Goal: Task Accomplishment & Management: Use online tool/utility

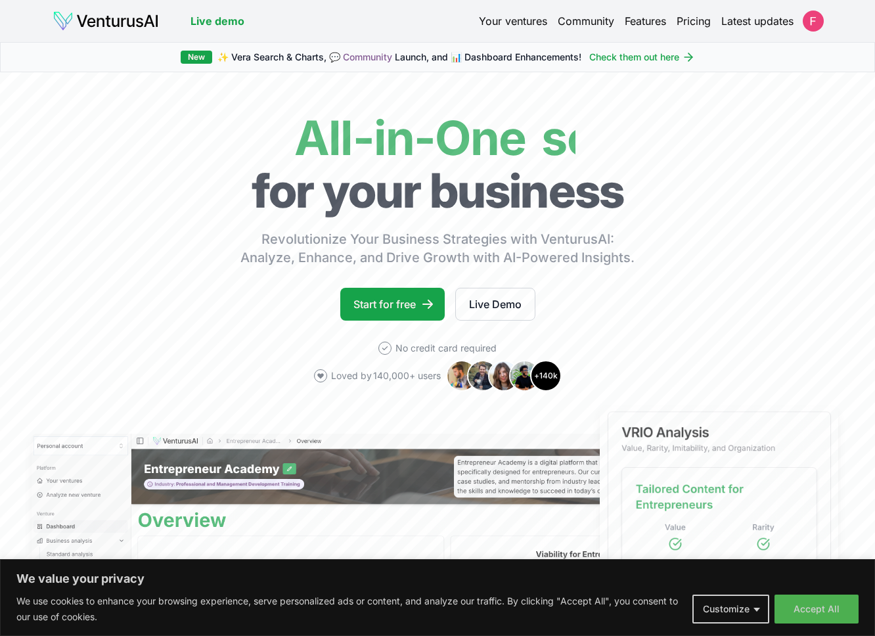
click at [503, 19] on link "Your ventures" at bounding box center [513, 21] width 68 height 16
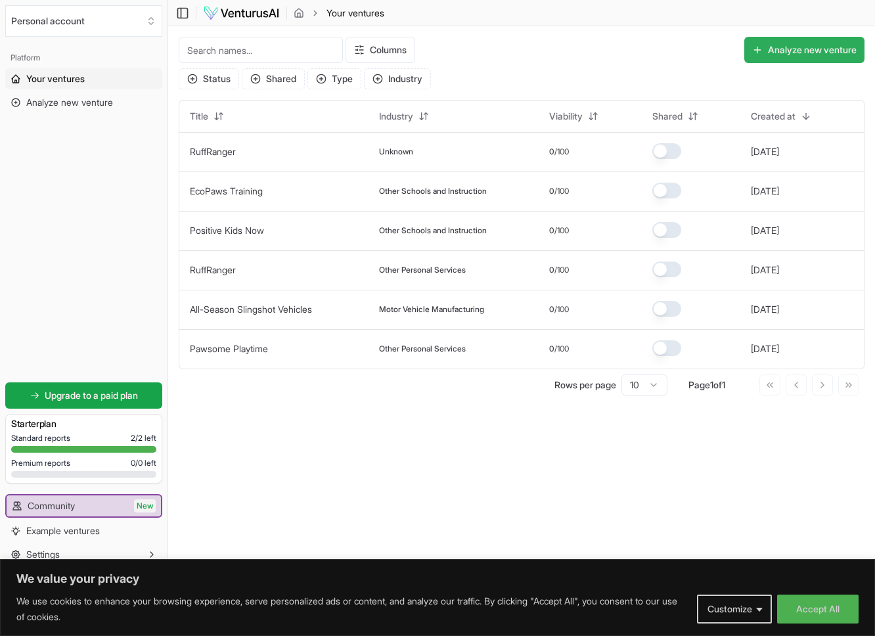
click at [802, 54] on button "Analyze new venture" at bounding box center [804, 50] width 120 height 26
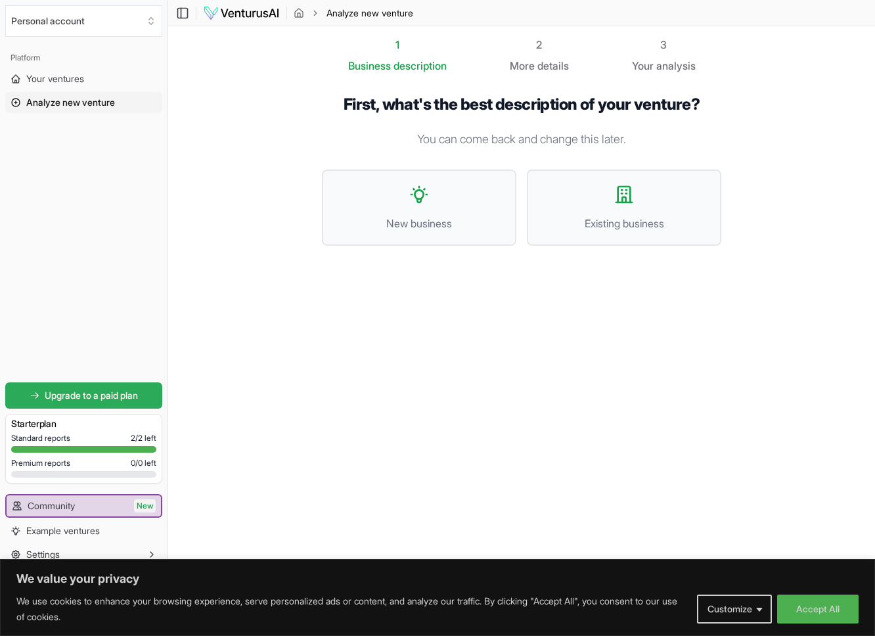
click at [100, 393] on span "Upgrade to a paid plan" at bounding box center [91, 395] width 93 height 13
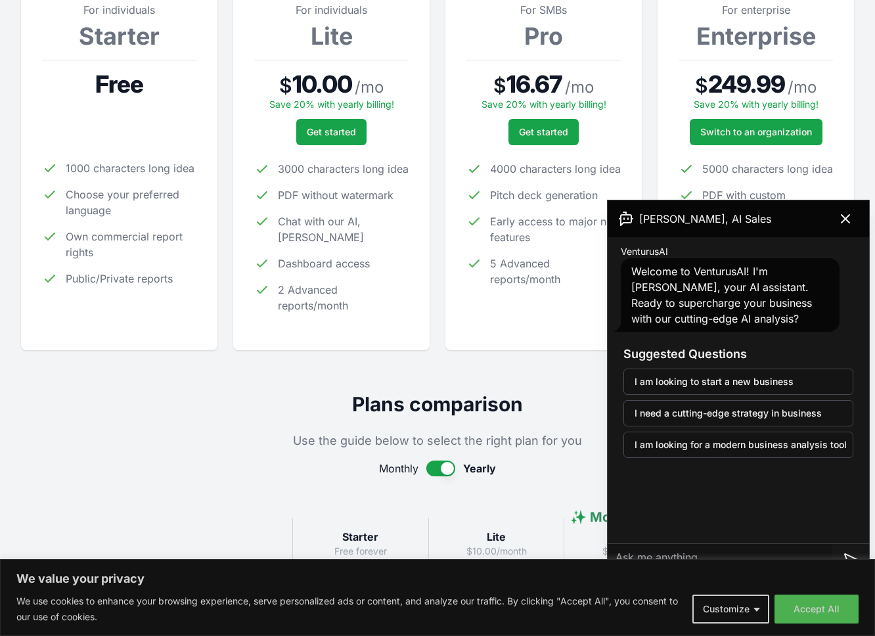
scroll to position [229, 0]
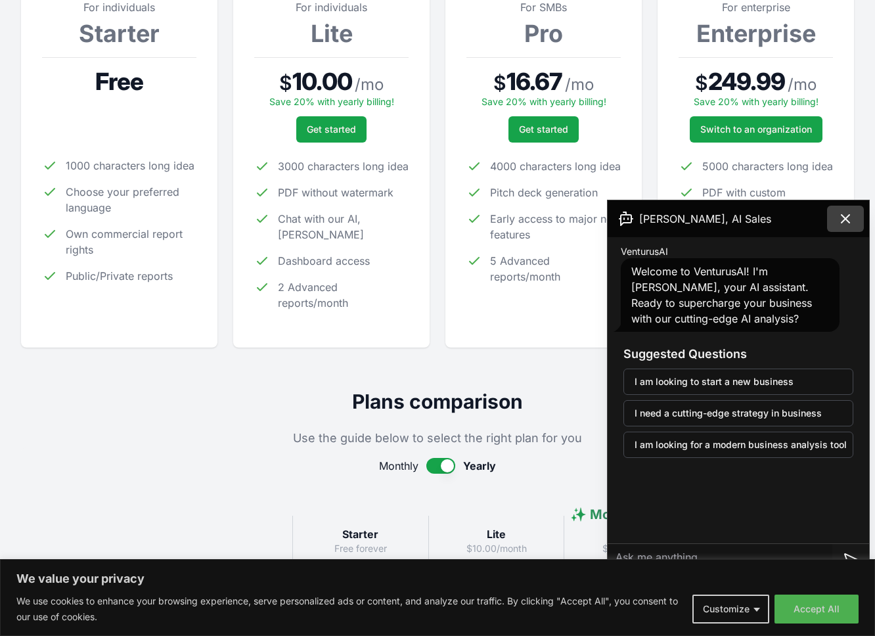
click at [850, 221] on icon at bounding box center [846, 219] width 16 height 16
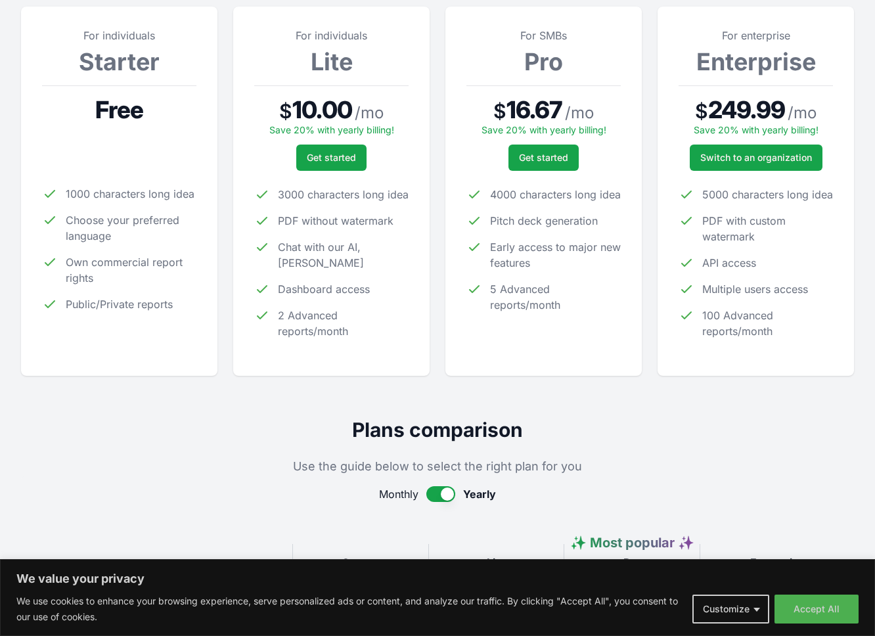
scroll to position [0, 0]
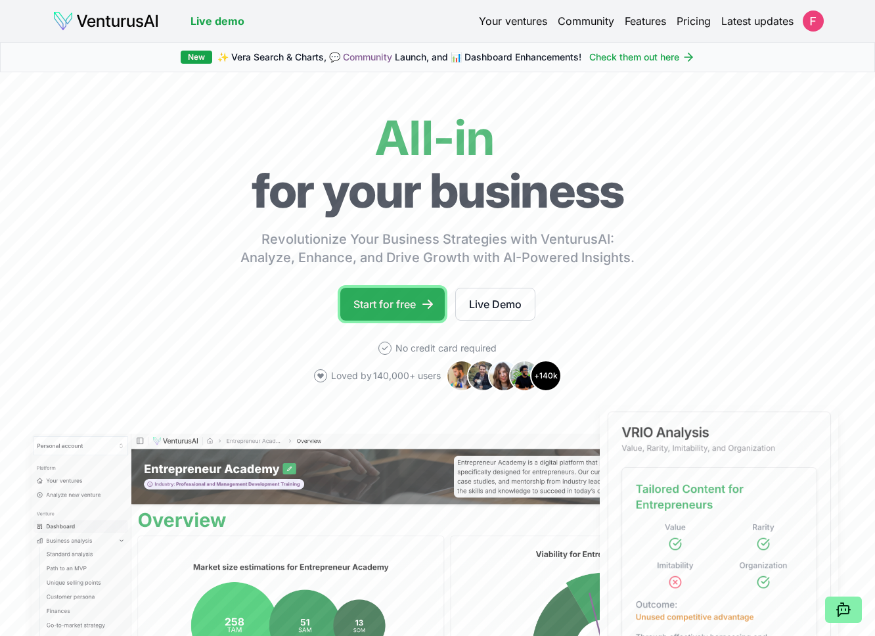
click at [405, 299] on link "Start for free" at bounding box center [392, 304] width 104 height 33
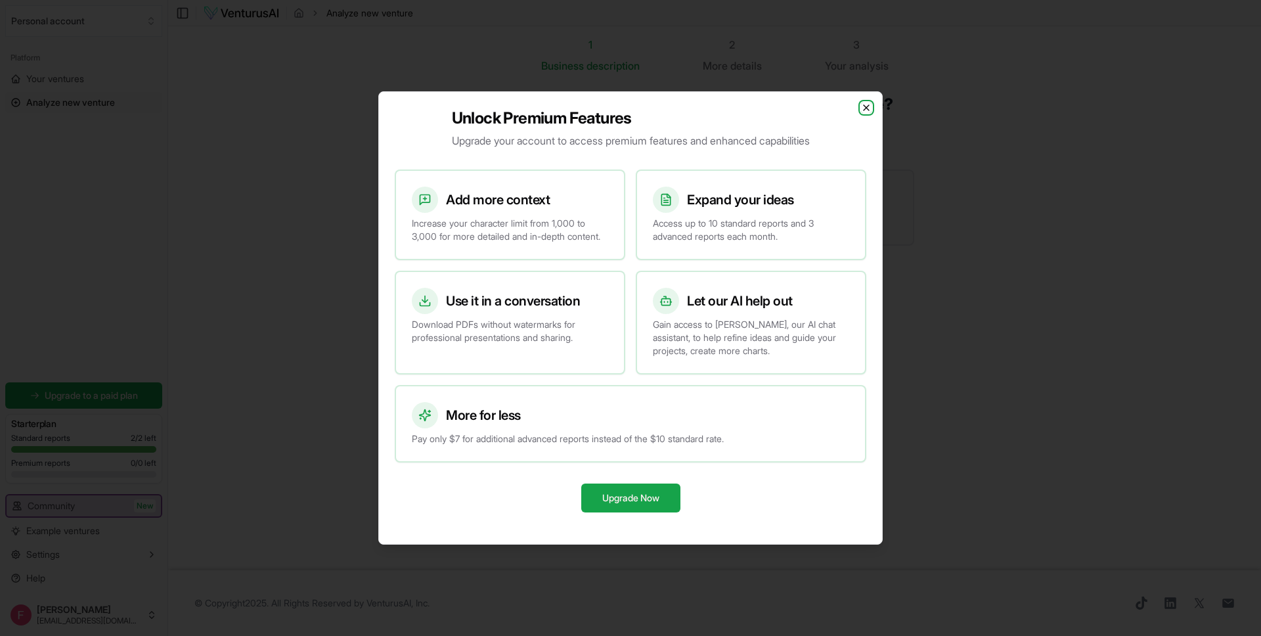
click at [861, 104] on icon "button" at bounding box center [866, 107] width 11 height 11
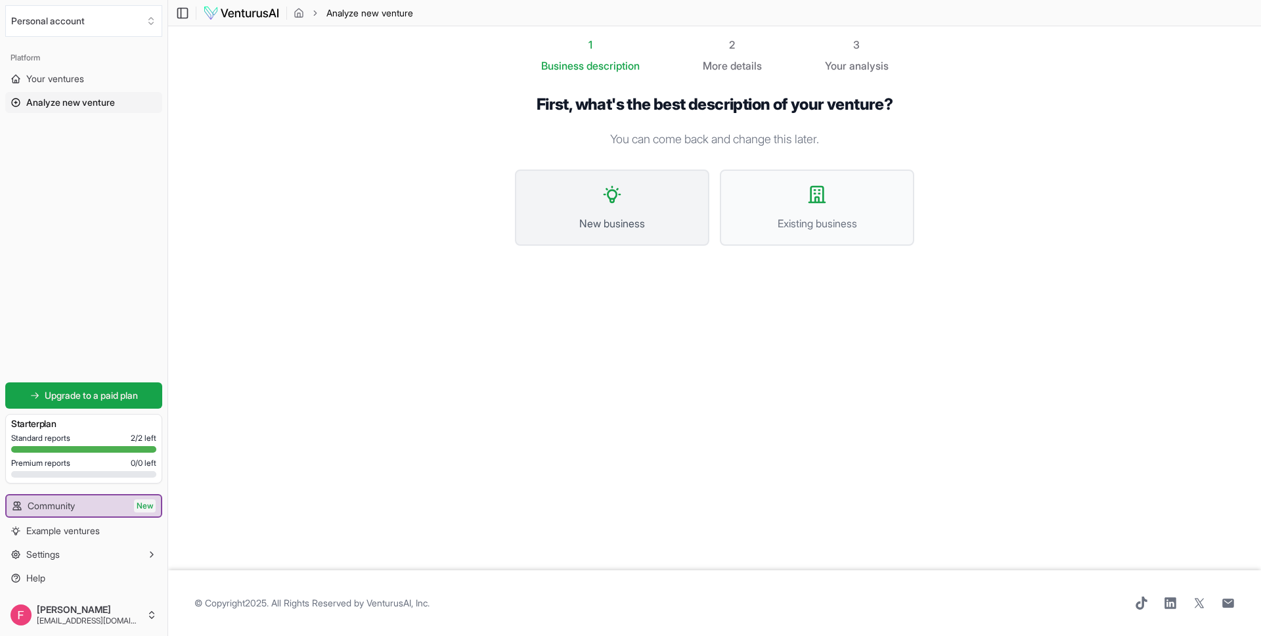
click at [587, 174] on button "New business" at bounding box center [612, 207] width 194 height 76
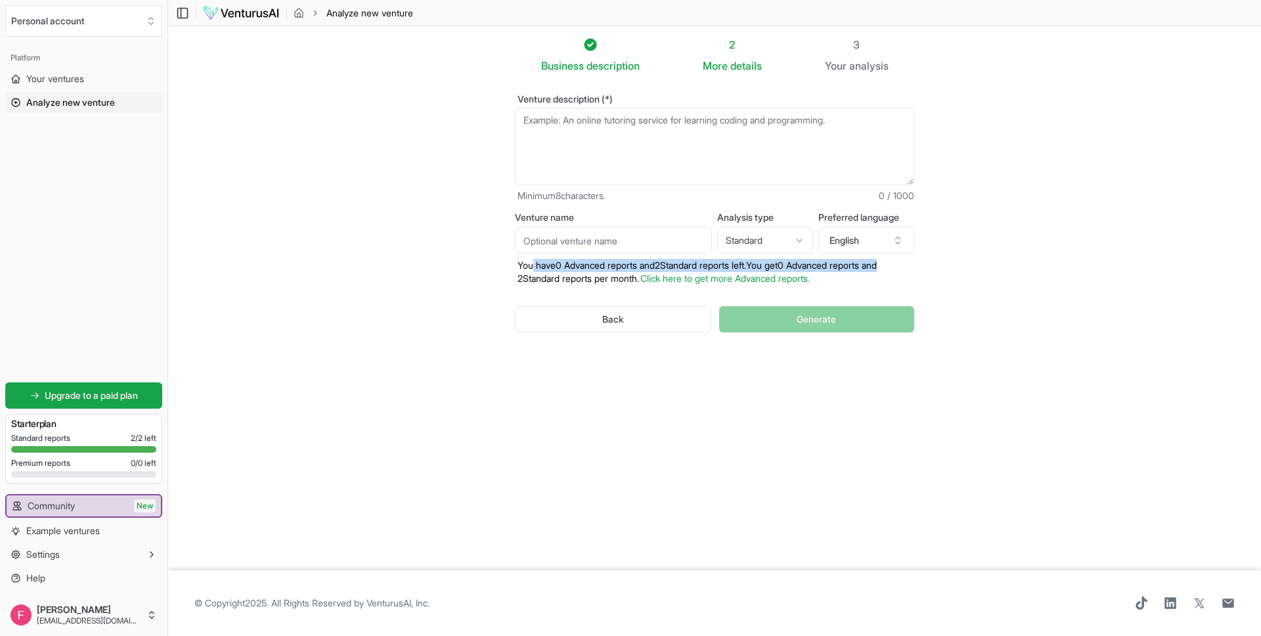
drag, startPoint x: 532, startPoint y: 271, endPoint x: 1001, endPoint y: 271, distance: 468.4
click at [874, 271] on section "Business description 2 More details 3 Your analysis Venture description (*) Min…" at bounding box center [714, 298] width 1093 height 544
click at [748, 283] on link "Click here to get more Advanced reports." at bounding box center [725, 278] width 169 height 11
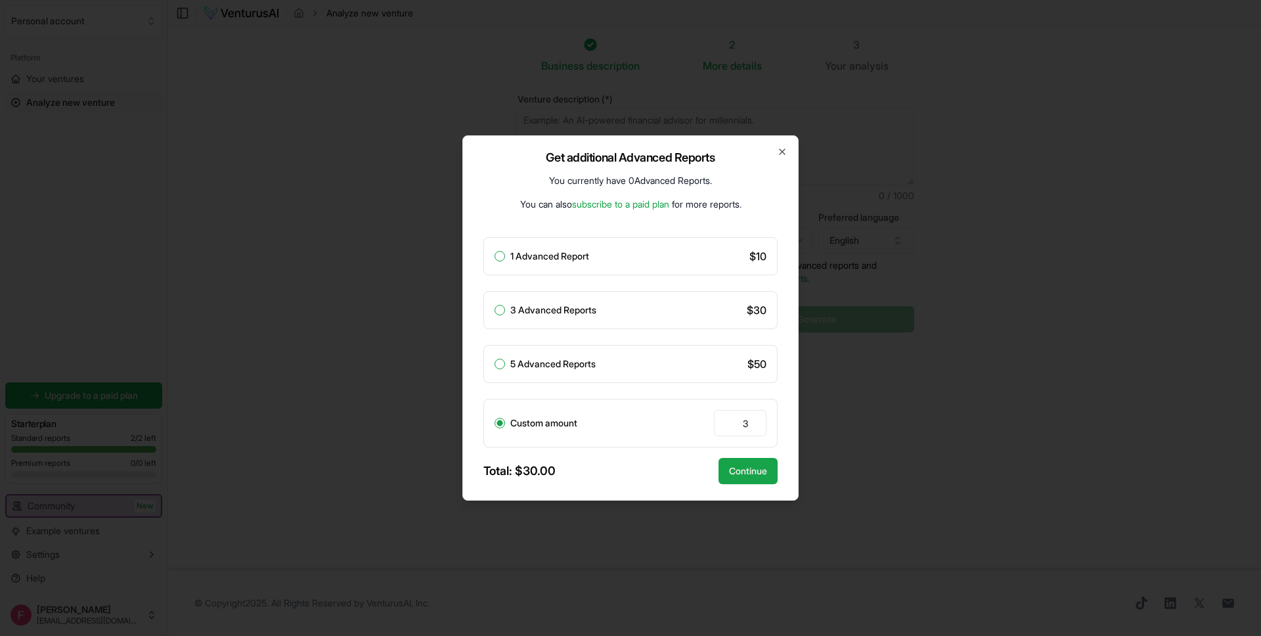
click at [572, 275] on div "1 Advanced Report $ 10" at bounding box center [631, 256] width 294 height 38
click at [574, 265] on div "1 Advanced Report $ 10" at bounding box center [631, 256] width 294 height 38
click at [494, 263] on div "1 Advanced Report $ 10" at bounding box center [631, 256] width 294 height 38
click at [501, 257] on button "1 Advanced Report" at bounding box center [500, 256] width 11 height 11
radio input "true"
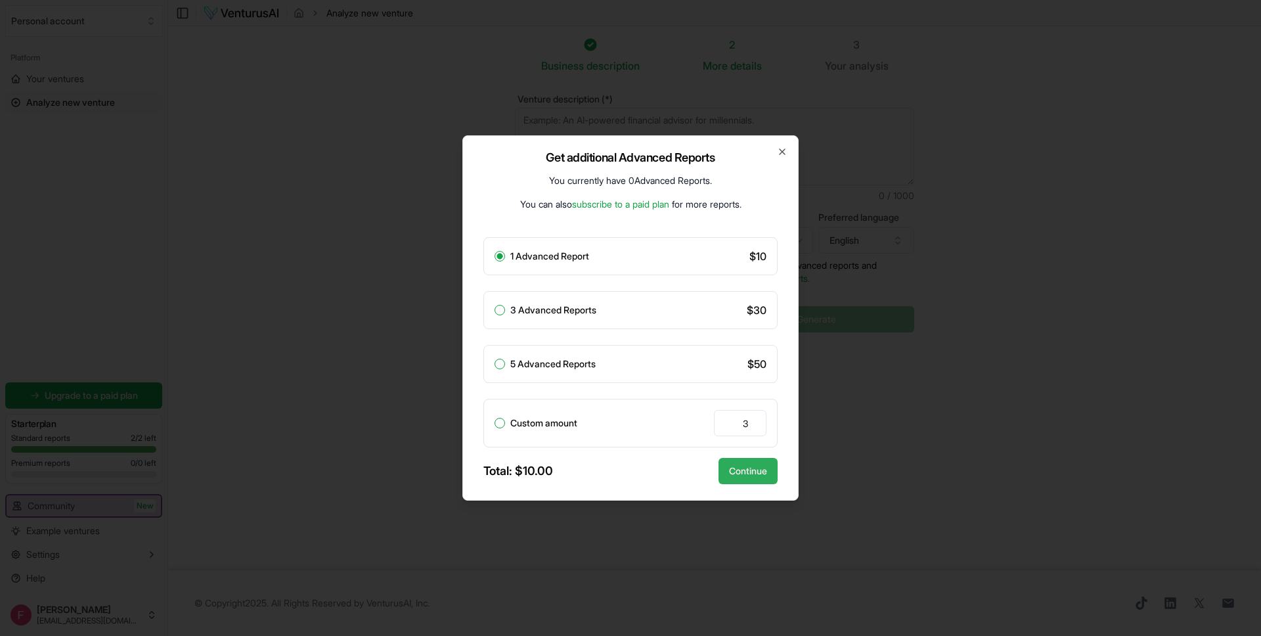
click at [761, 473] on button "Continue" at bounding box center [748, 471] width 59 height 26
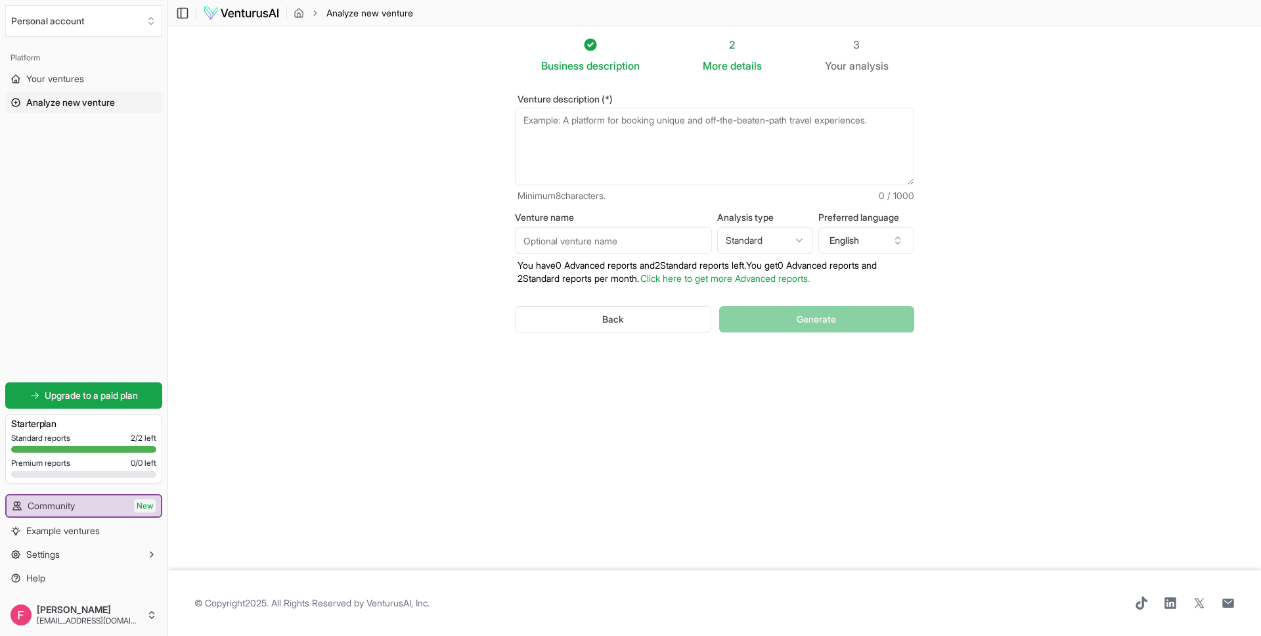
click at [143, 27] on button "Personal account" at bounding box center [83, 21] width 157 height 32
click at [270, 233] on html "We value your privacy We use cookies to enhance your browsing experience, serve…" at bounding box center [630, 318] width 1261 height 636
click at [89, 529] on span "Example ventures" at bounding box center [63, 530] width 74 height 13
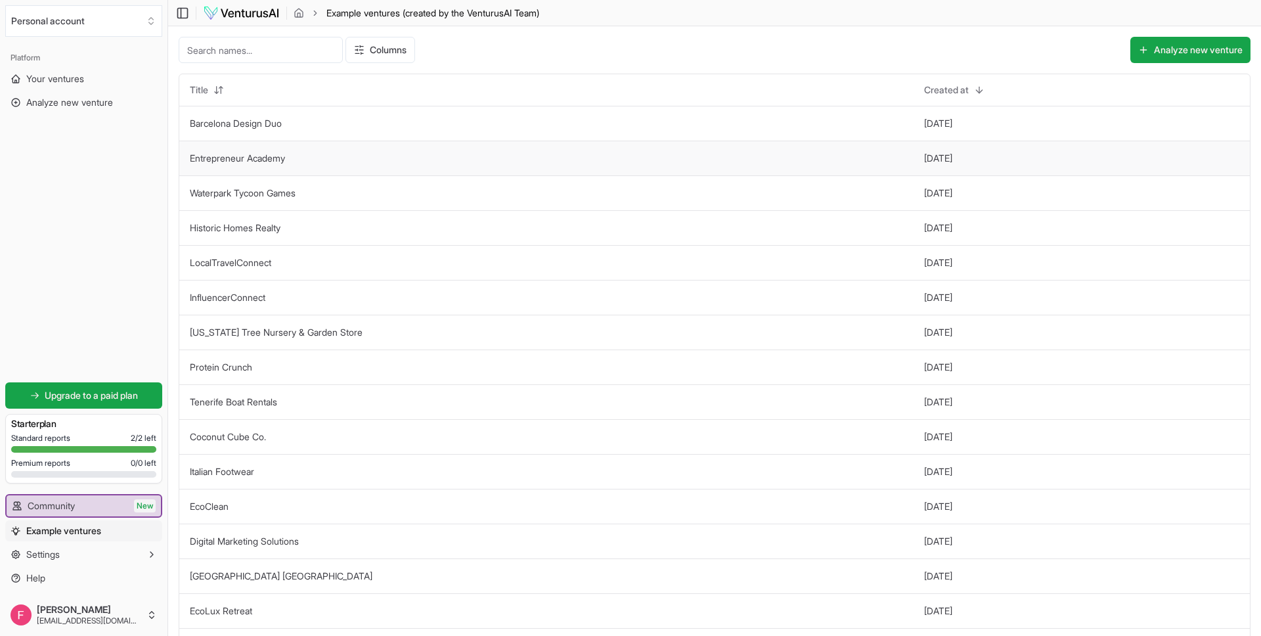
click at [319, 151] on td "Entrepreneur Academy" at bounding box center [546, 158] width 734 height 35
click at [256, 158] on link "Entrepreneur Academy" at bounding box center [237, 157] width 95 height 11
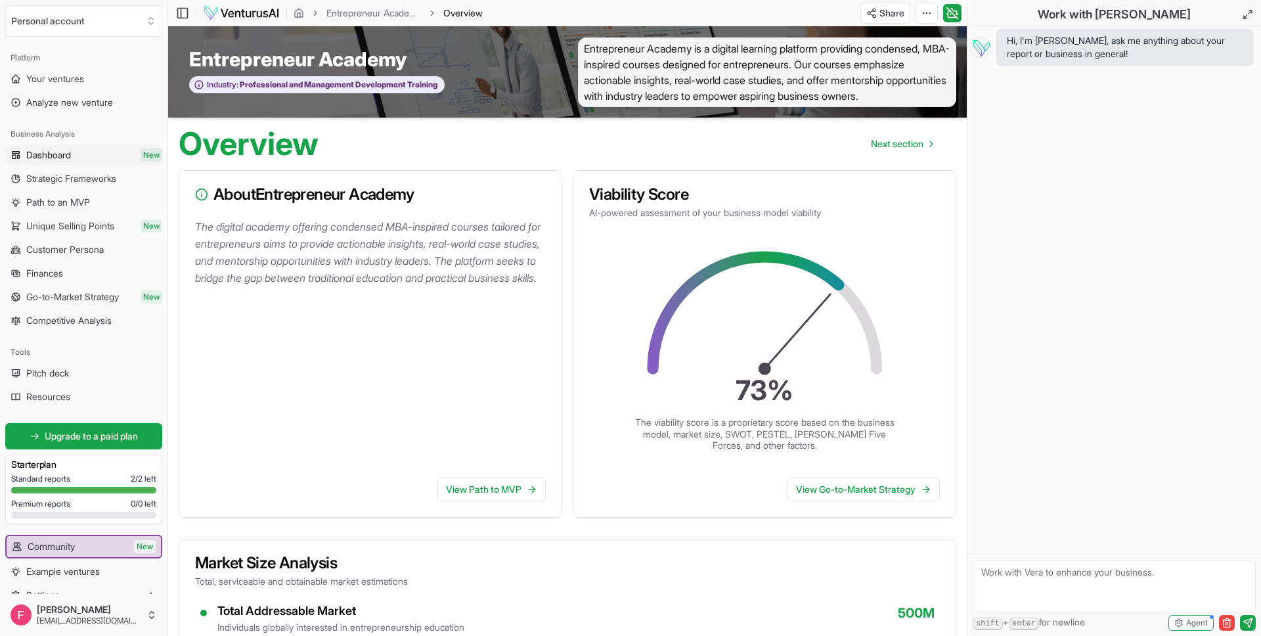
click at [96, 159] on link "Dashboard New" at bounding box center [83, 155] width 157 height 21
click at [91, 183] on span "Strategic Frameworks" at bounding box center [71, 178] width 90 height 13
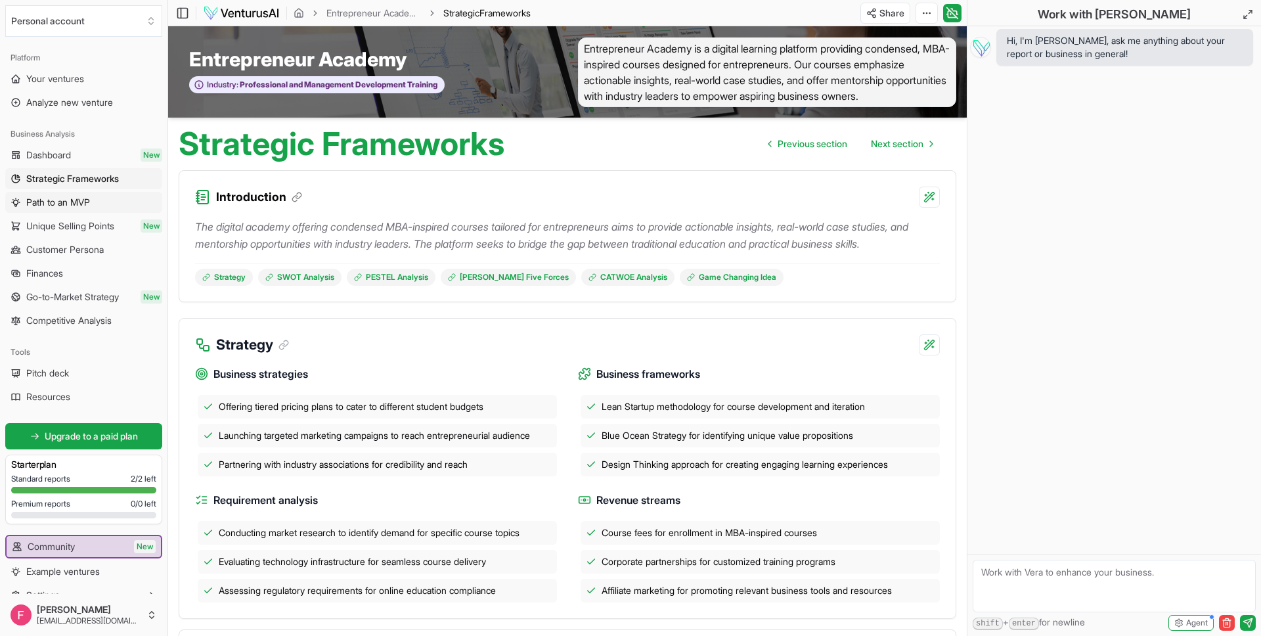
click at [87, 198] on span "Path to an MVP" at bounding box center [58, 202] width 64 height 13
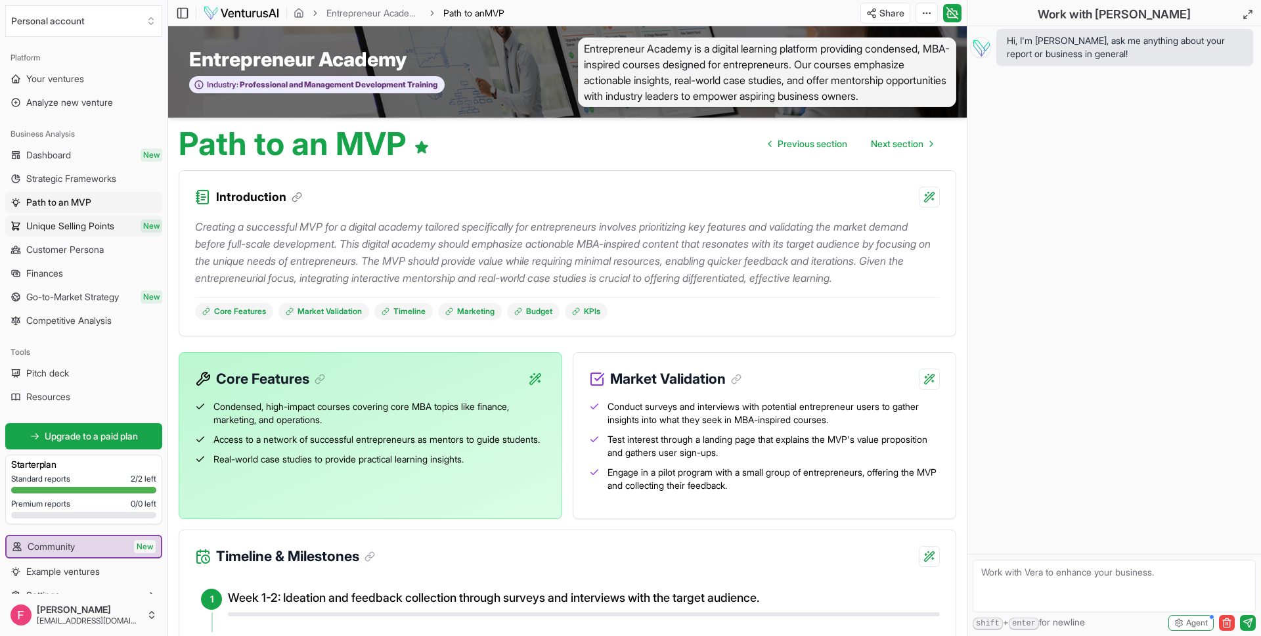
click at [66, 224] on span "Unique Selling Points" at bounding box center [70, 225] width 88 height 13
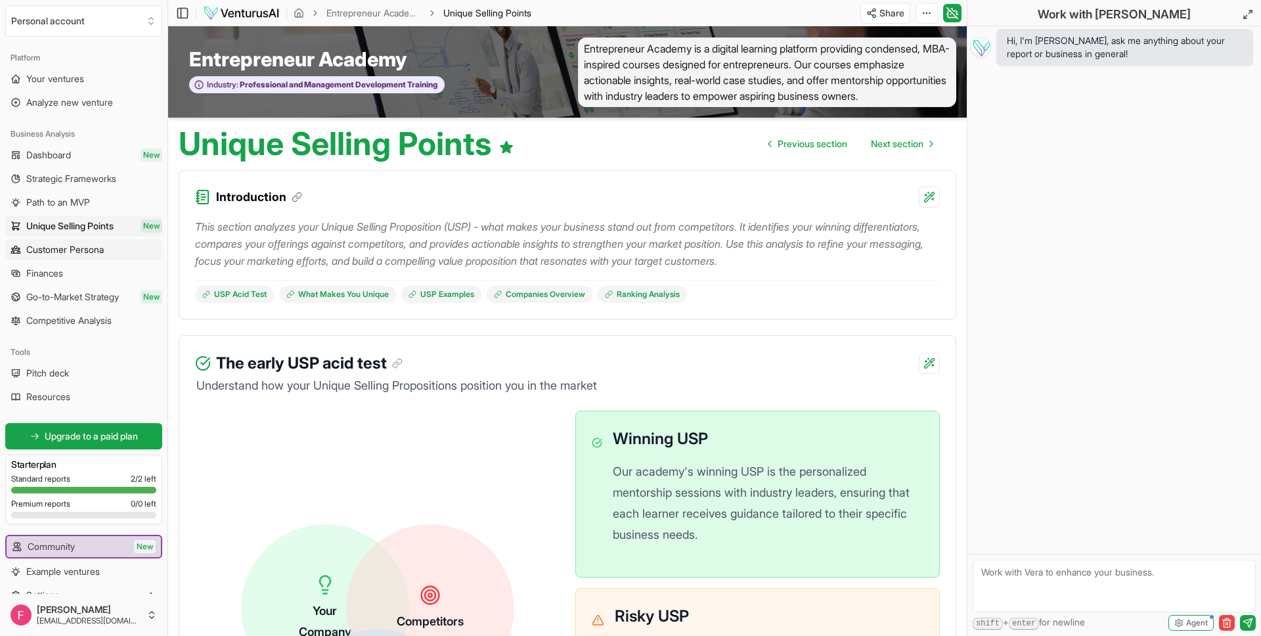
click at [70, 246] on span "Customer Persona" at bounding box center [65, 249] width 78 height 13
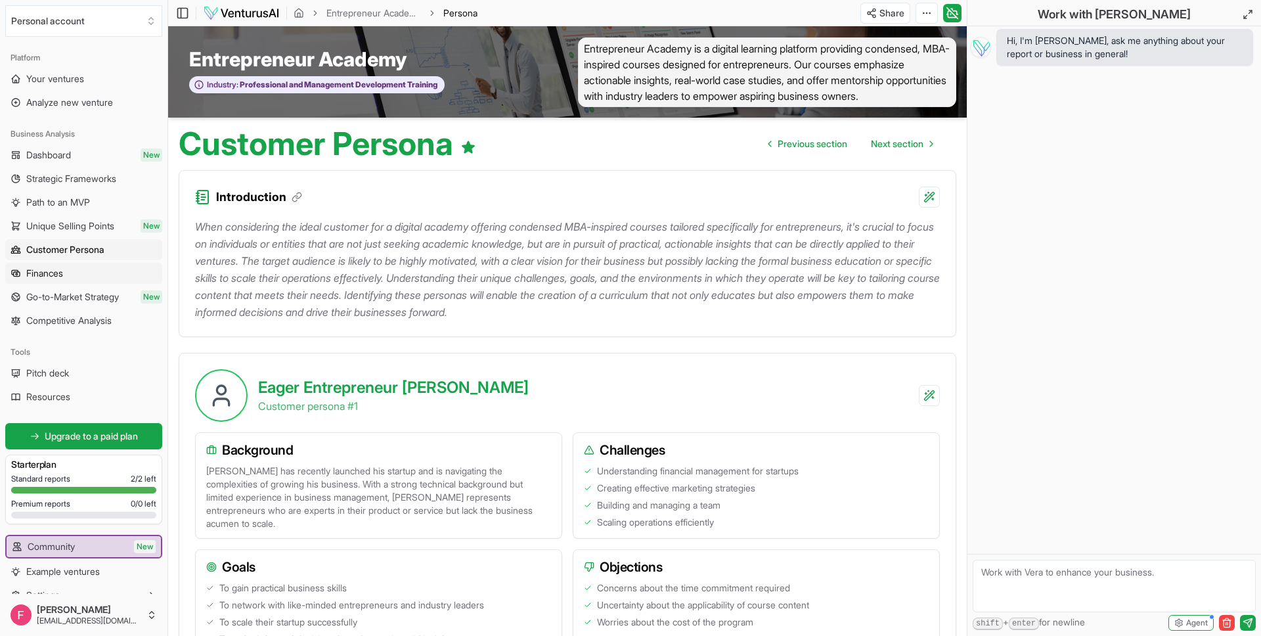
click at [61, 277] on span "Finances" at bounding box center [44, 273] width 37 height 13
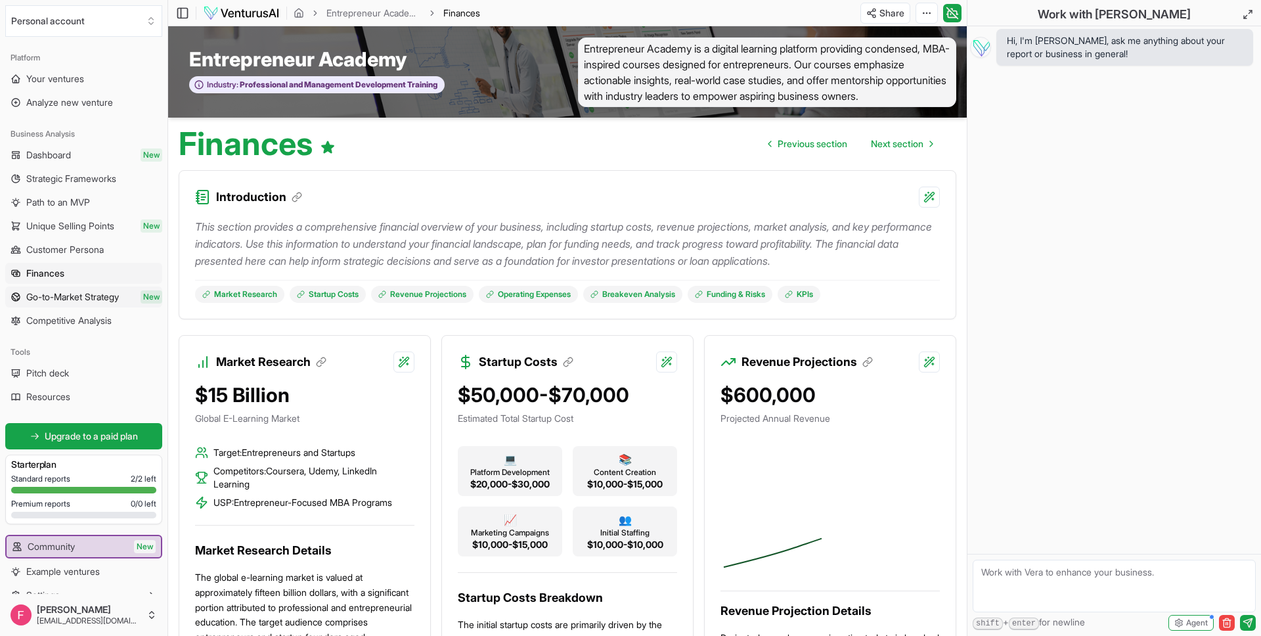
click at [60, 288] on link "Go-to-Market Strategy New" at bounding box center [83, 296] width 157 height 21
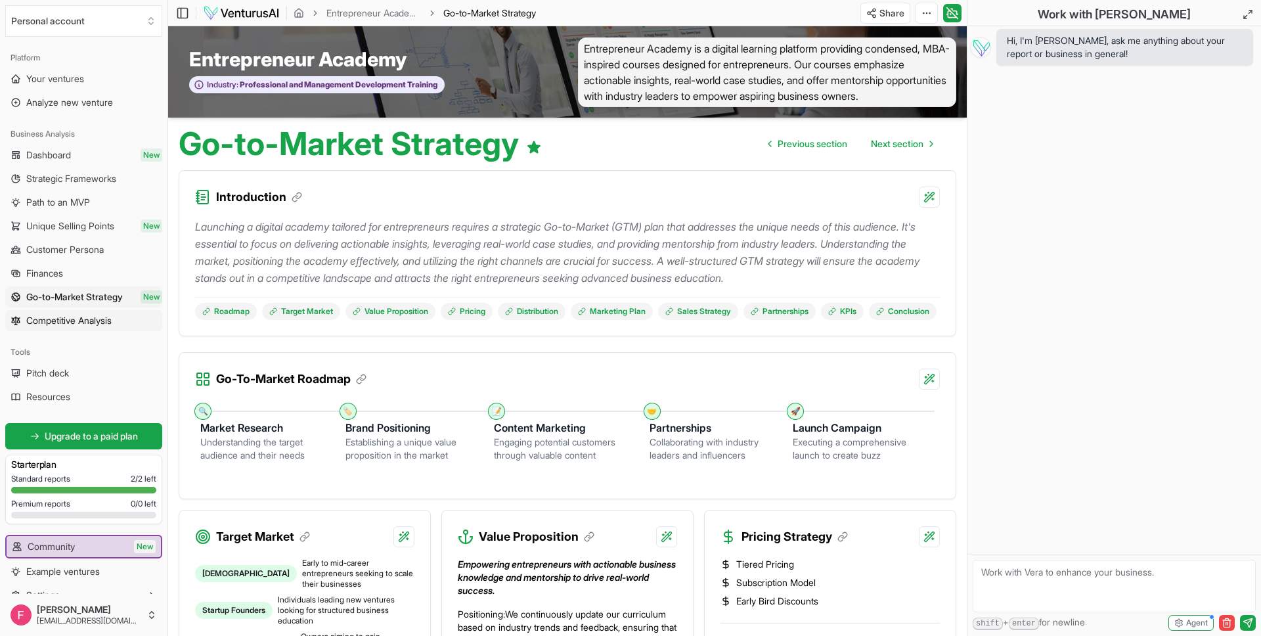
click at [55, 313] on link "Competitive Analysis" at bounding box center [83, 320] width 157 height 21
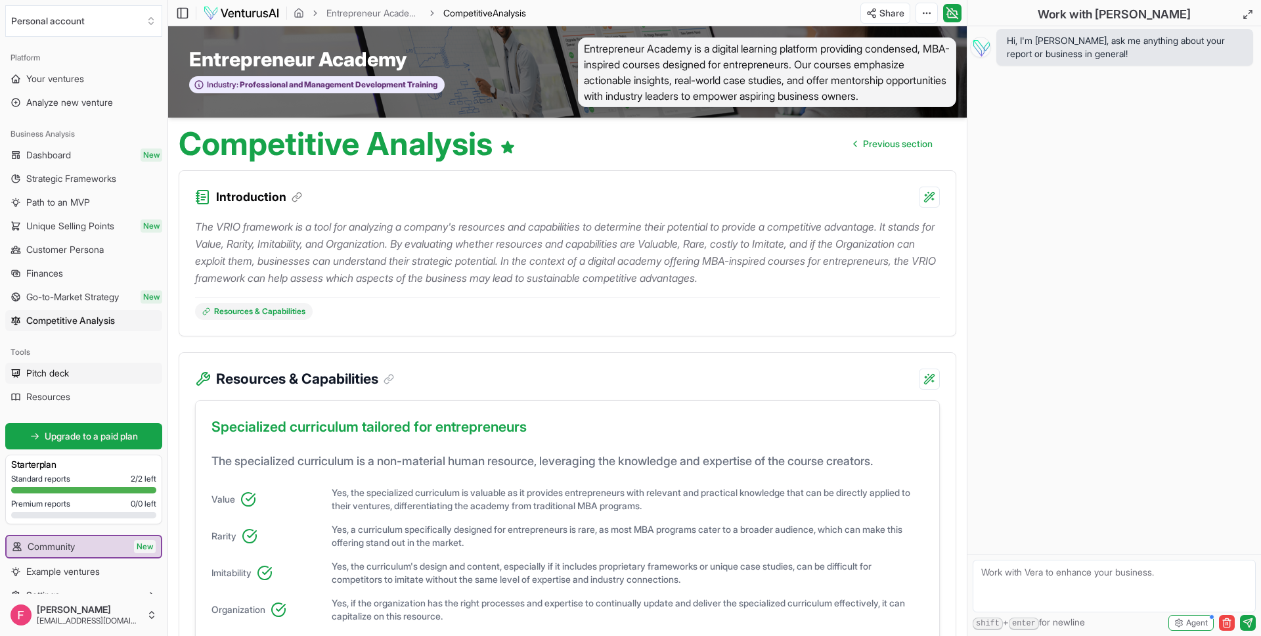
click at [53, 376] on span "Pitch deck" at bounding box center [47, 373] width 43 height 13
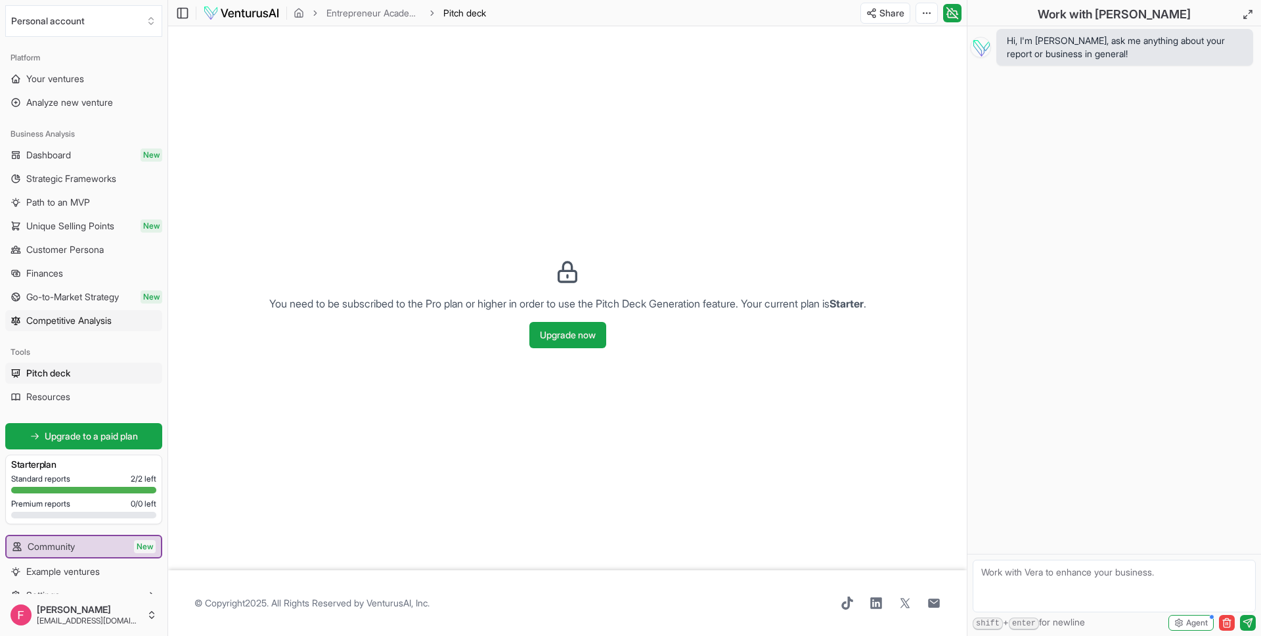
click at [79, 319] on span "Competitive Analysis" at bounding box center [68, 320] width 85 height 13
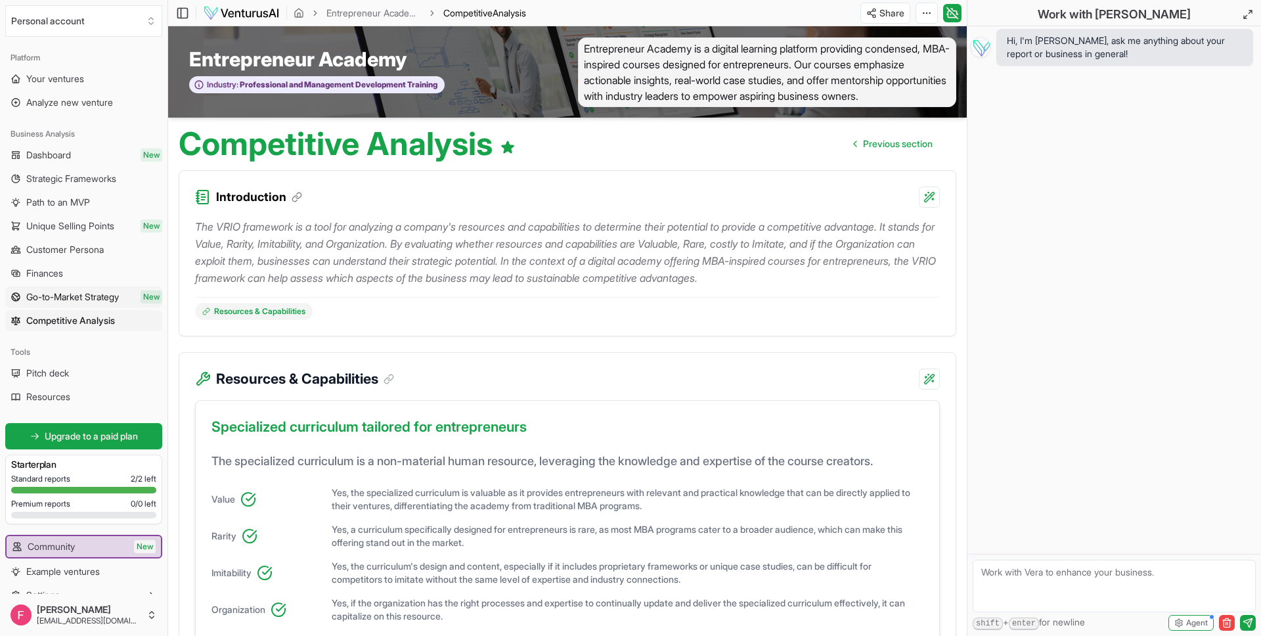
click at [78, 299] on span "Go-to-Market Strategy" at bounding box center [72, 296] width 93 height 13
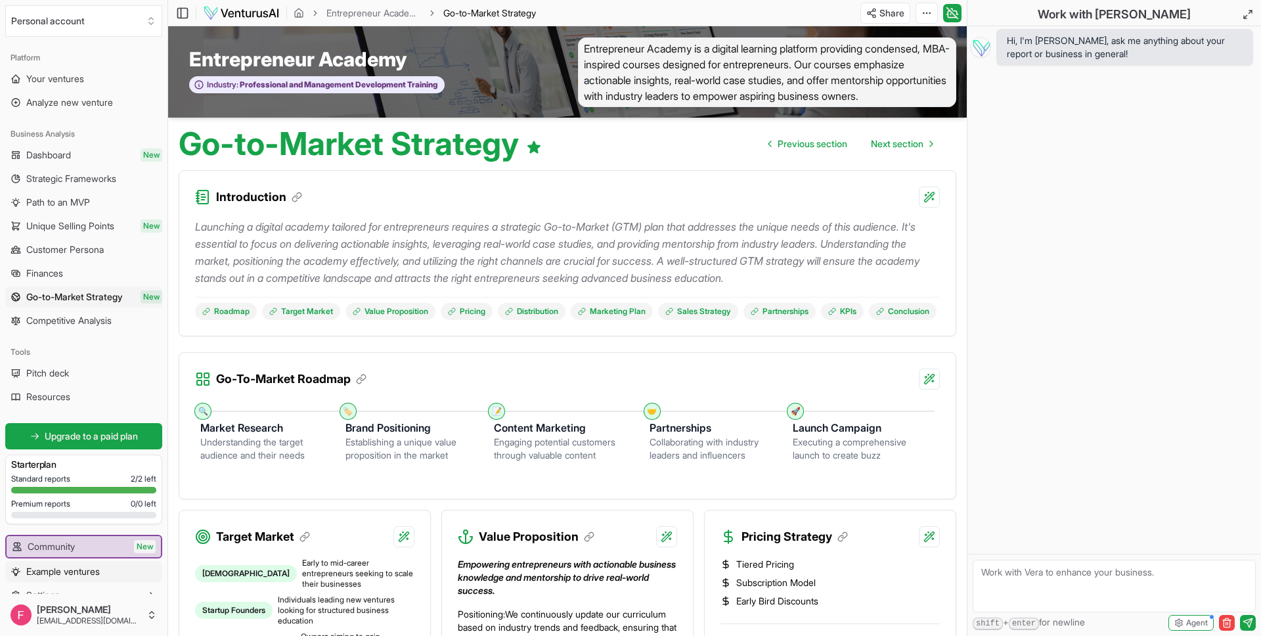
click at [45, 568] on span "Example ventures" at bounding box center [63, 571] width 74 height 13
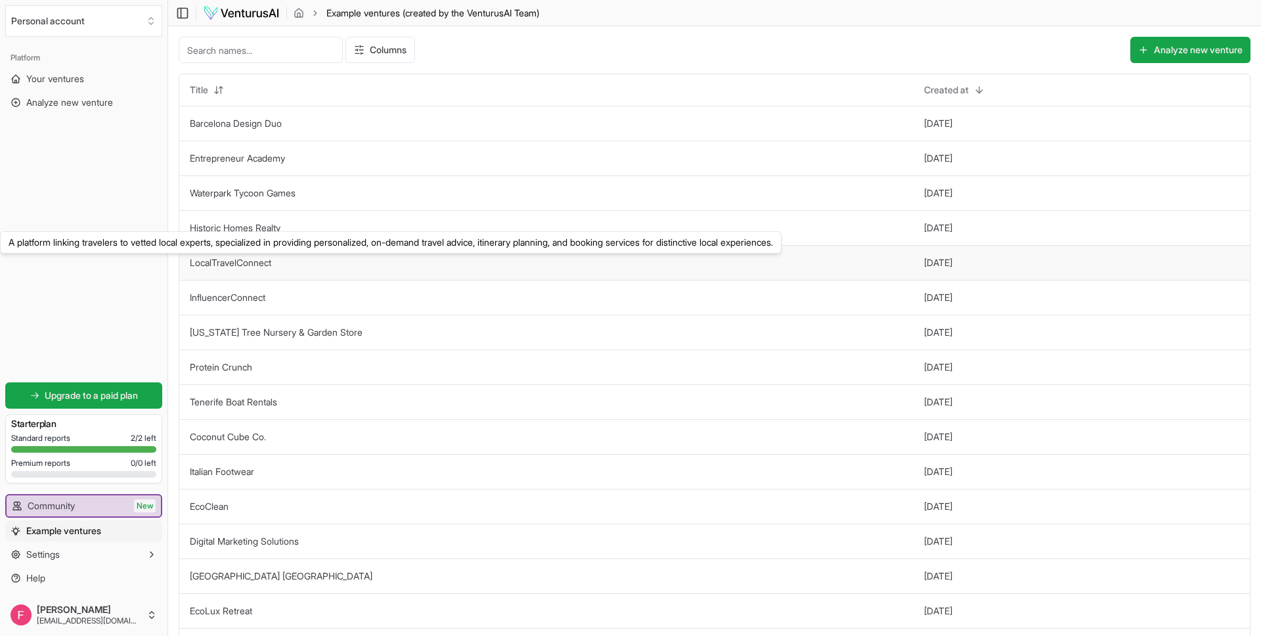
click at [248, 236] on p "A platform linking travelers to vetted local experts, specialized in providing …" at bounding box center [391, 242] width 765 height 13
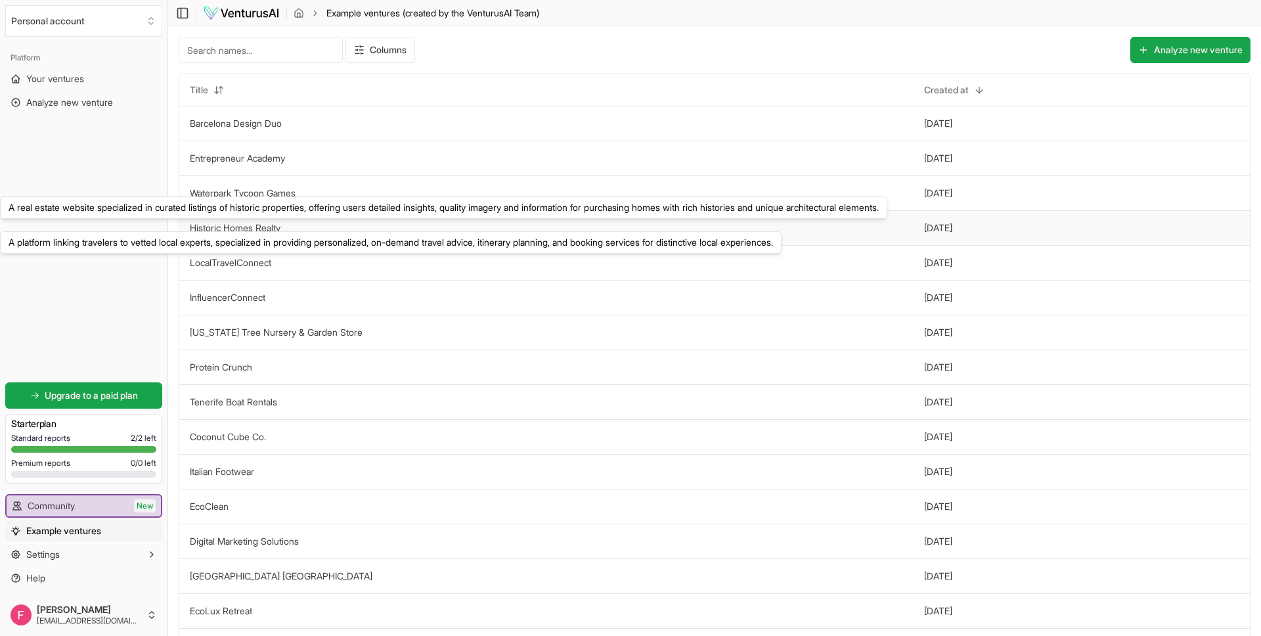
click at [250, 227] on link "Historic Homes Realty" at bounding box center [235, 227] width 91 height 11
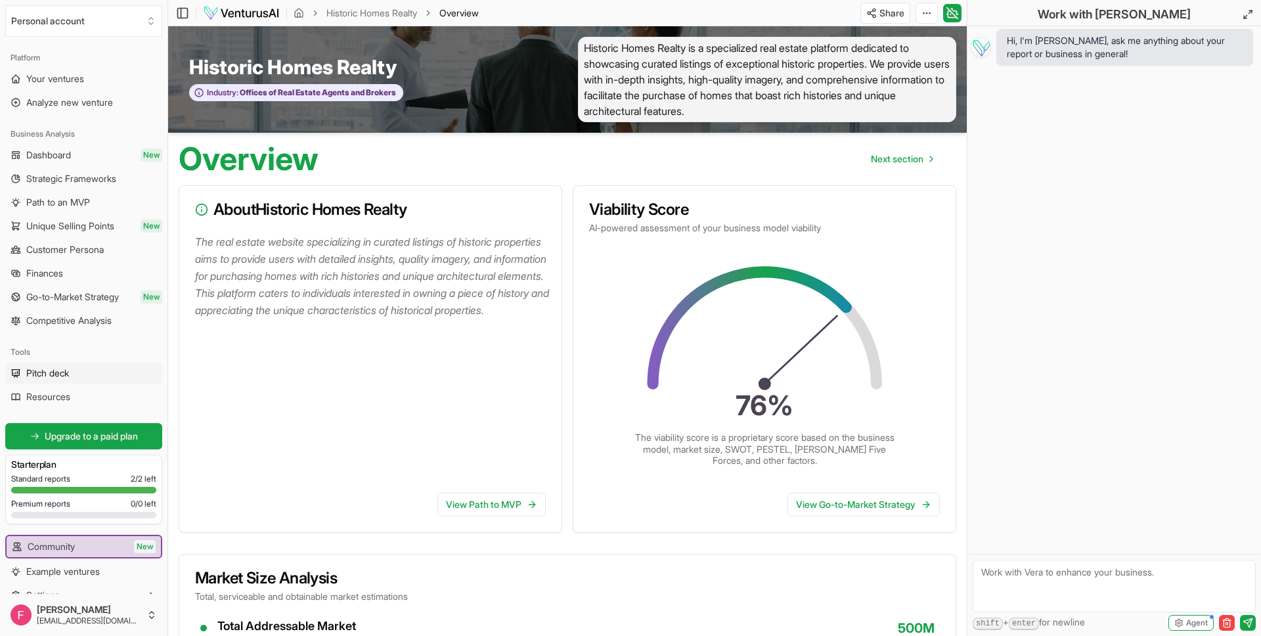
click at [62, 376] on span "Pitch deck" at bounding box center [47, 373] width 43 height 13
click at [85, 303] on span "Go-to-Market Strategy" at bounding box center [72, 296] width 93 height 13
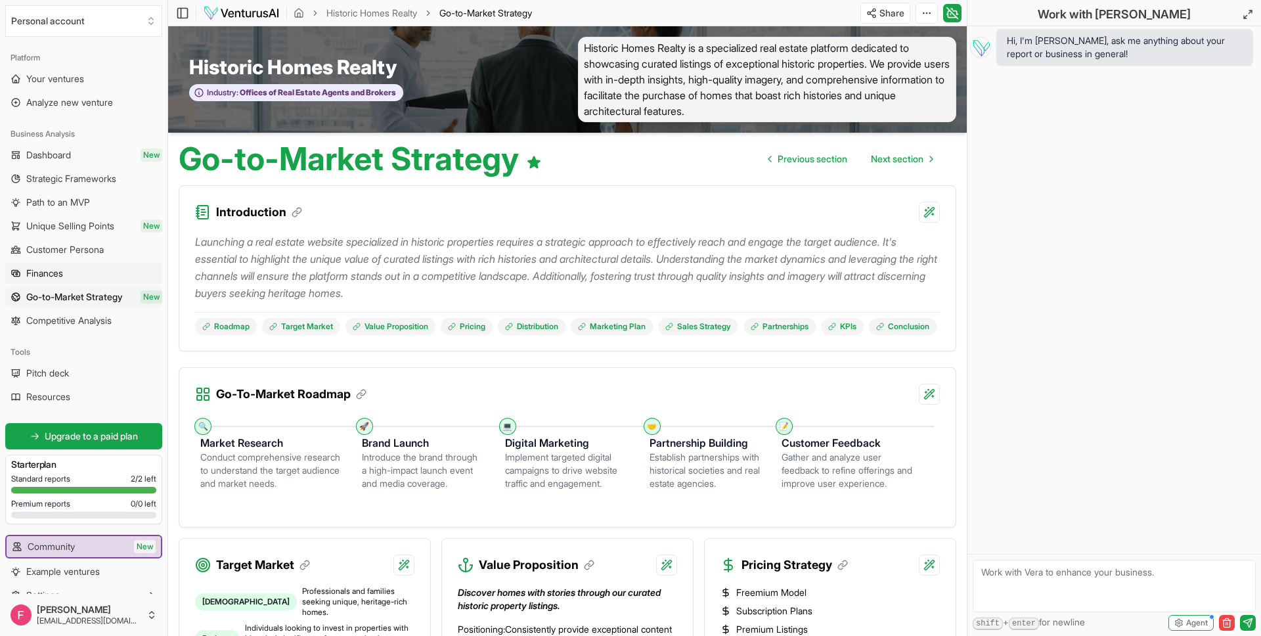
click at [69, 273] on link "Finances" at bounding box center [83, 273] width 157 height 21
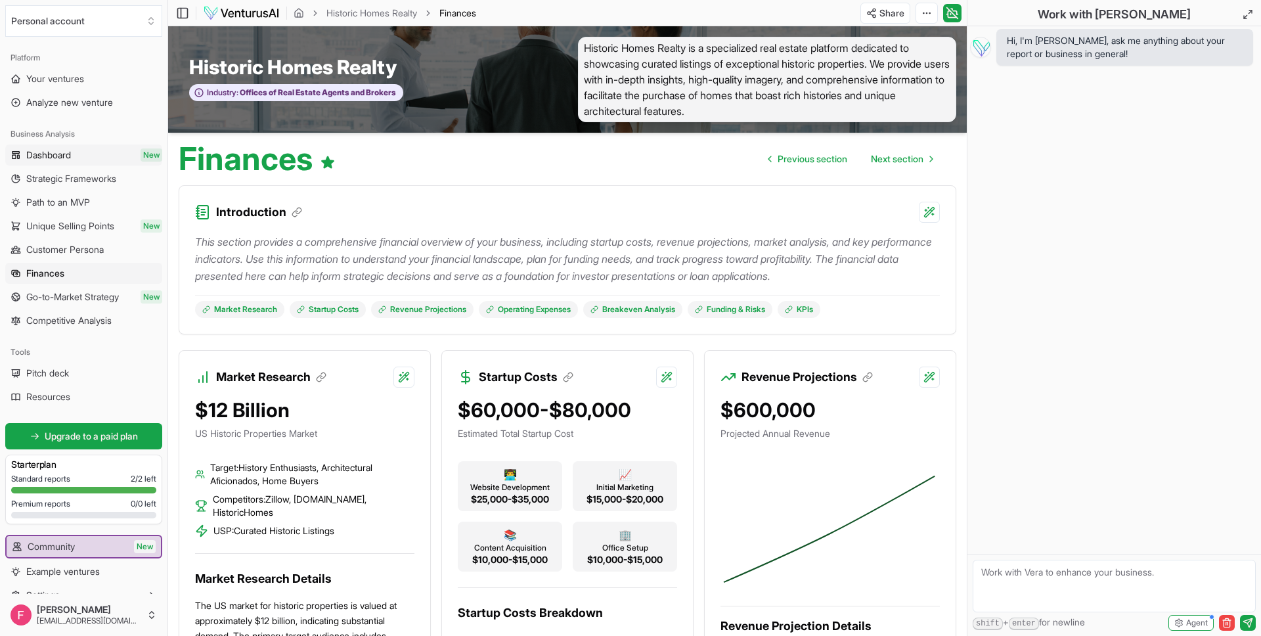
click at [56, 151] on span "Dashboard" at bounding box center [48, 154] width 45 height 13
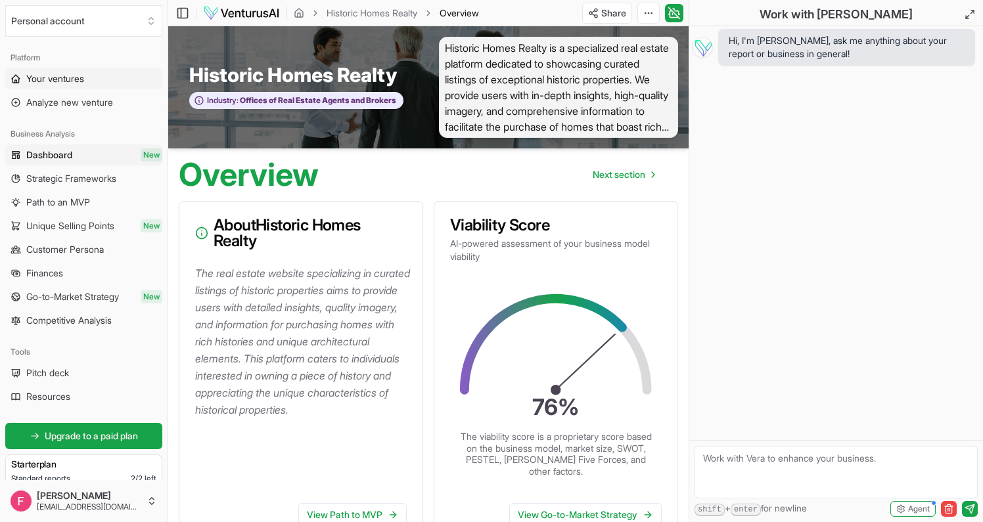
click at [64, 76] on span "Your ventures" at bounding box center [55, 78] width 58 height 13
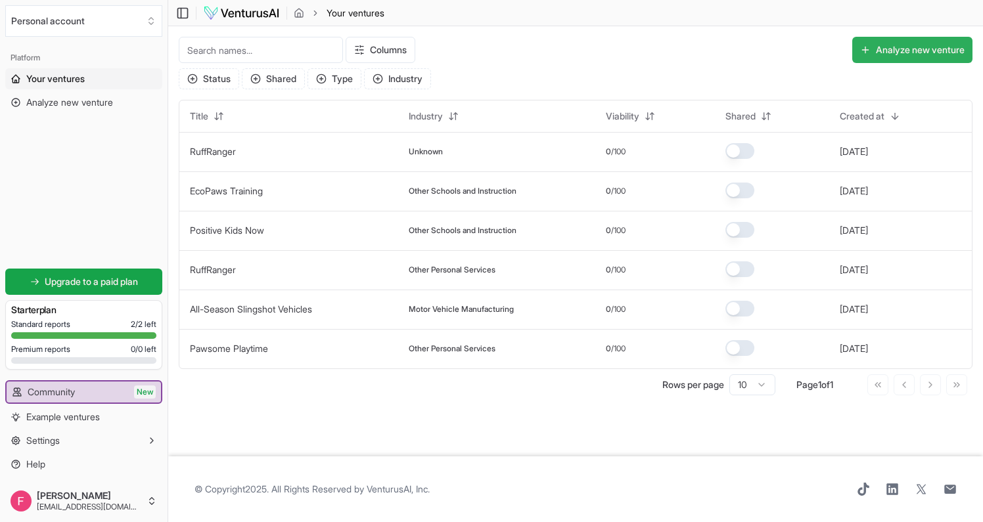
click at [907, 51] on button "Analyze new venture" at bounding box center [912, 50] width 120 height 26
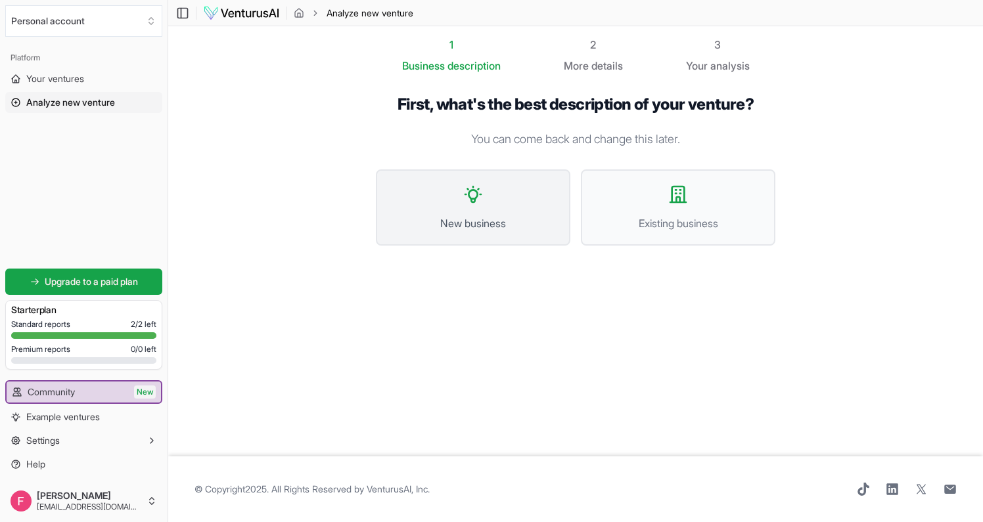
click at [505, 187] on button "New business" at bounding box center [473, 207] width 194 height 76
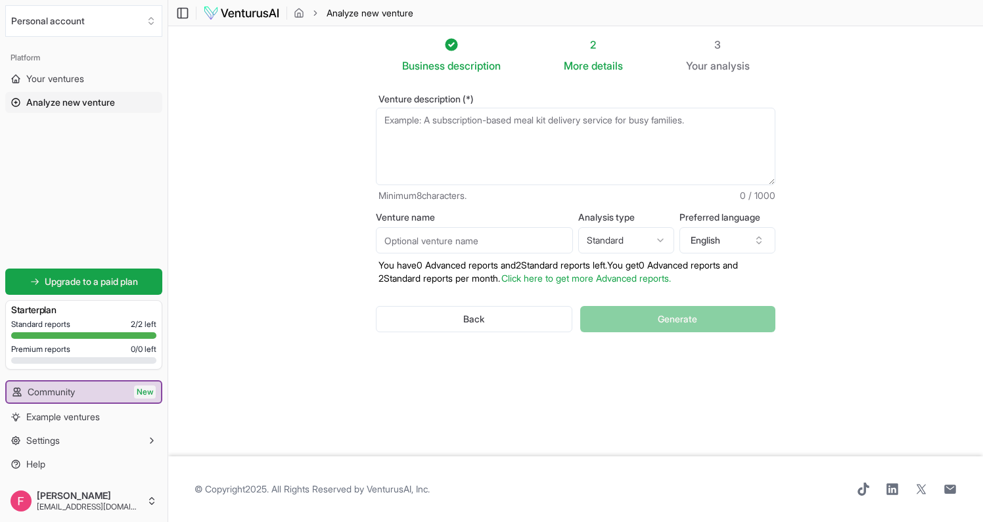
click at [397, 118] on textarea "Venture description (*)" at bounding box center [575, 147] width 399 height 78
paste textarea "Second idea, you could design an interactive AI wellness app specifically for f…"
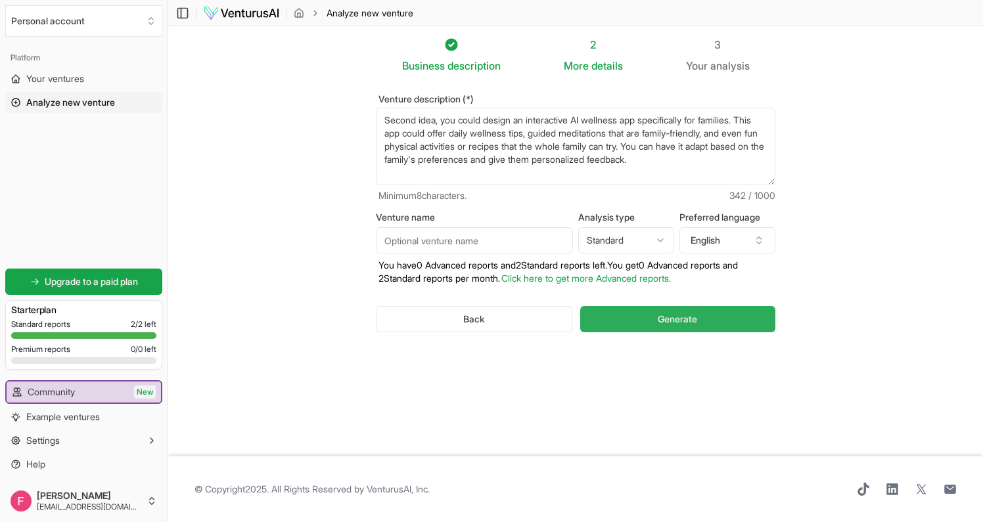
type textarea "Second idea, you could design an interactive AI wellness app specifically for f…"
click at [625, 316] on button "Generate" at bounding box center [677, 319] width 195 height 26
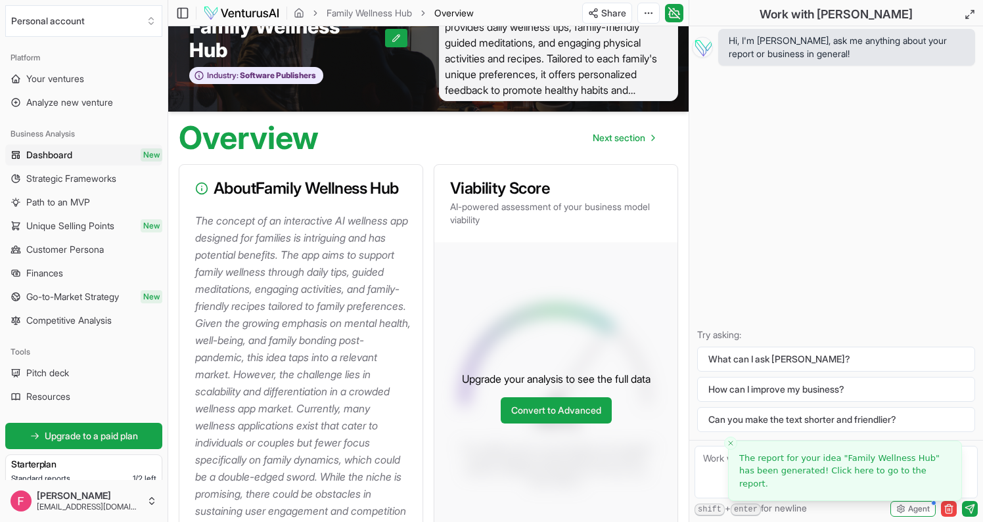
scroll to position [41, 0]
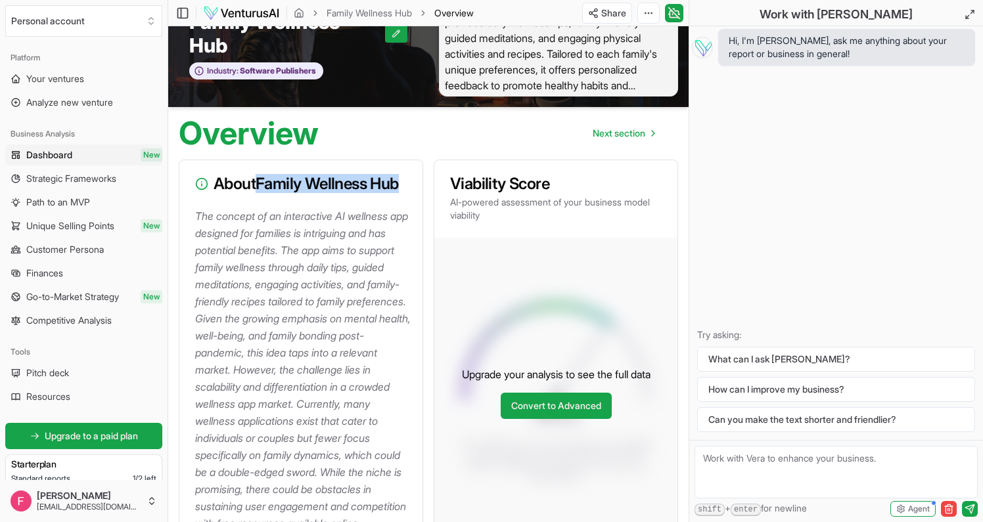
drag, startPoint x: 261, startPoint y: 181, endPoint x: 400, endPoint y: 190, distance: 138.9
click at [400, 189] on h3 "About Family Wellness Hub" at bounding box center [301, 184] width 212 height 16
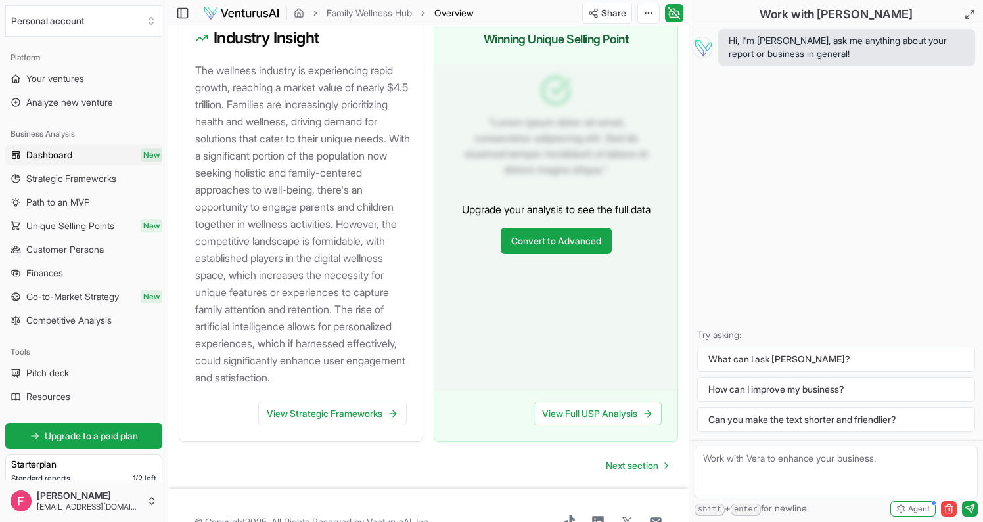
scroll to position [1499, 0]
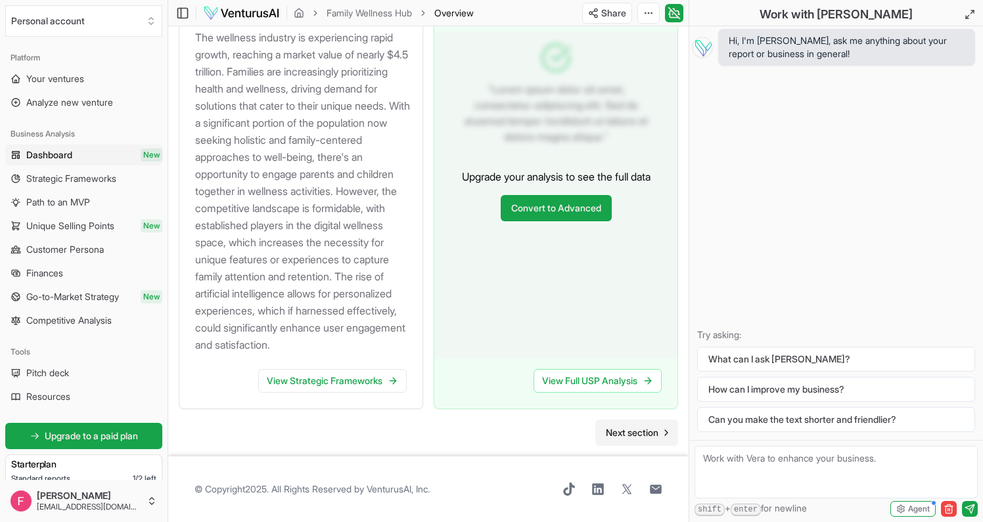
click at [652, 433] on span "Next section" at bounding box center [632, 432] width 53 height 13
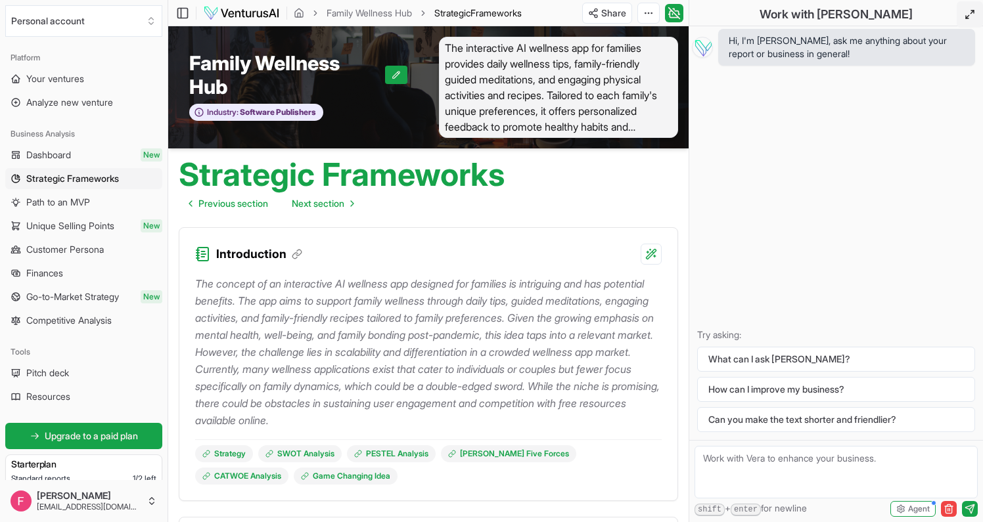
click at [970, 17] on icon at bounding box center [969, 14] width 11 height 11
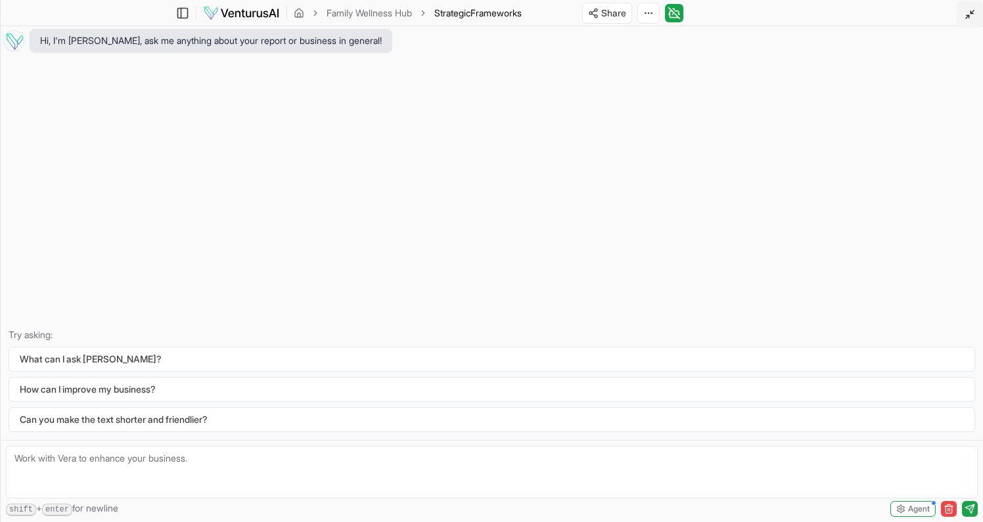
click at [970, 18] on icon at bounding box center [969, 14] width 11 height 11
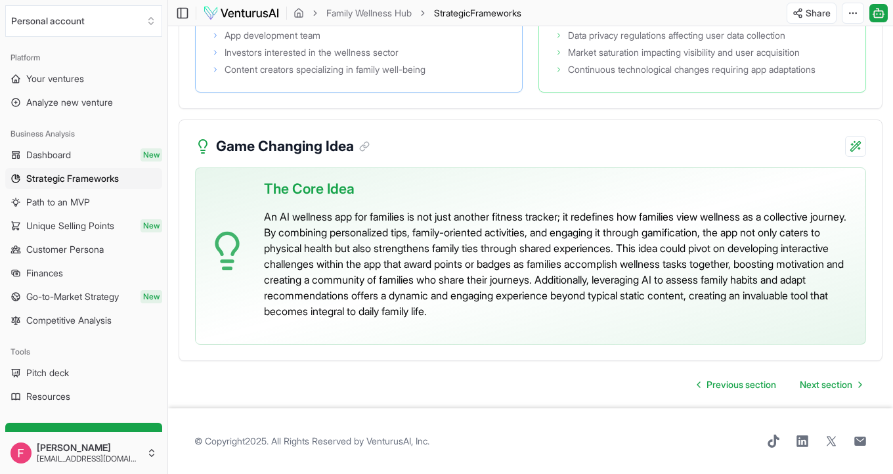
scroll to position [2846, 0]
click at [832, 388] on span "Next section" at bounding box center [826, 384] width 53 height 13
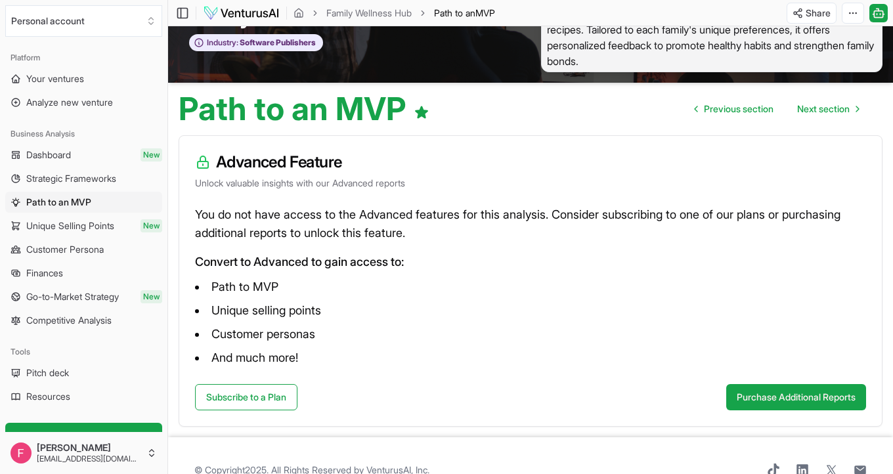
scroll to position [78, 0]
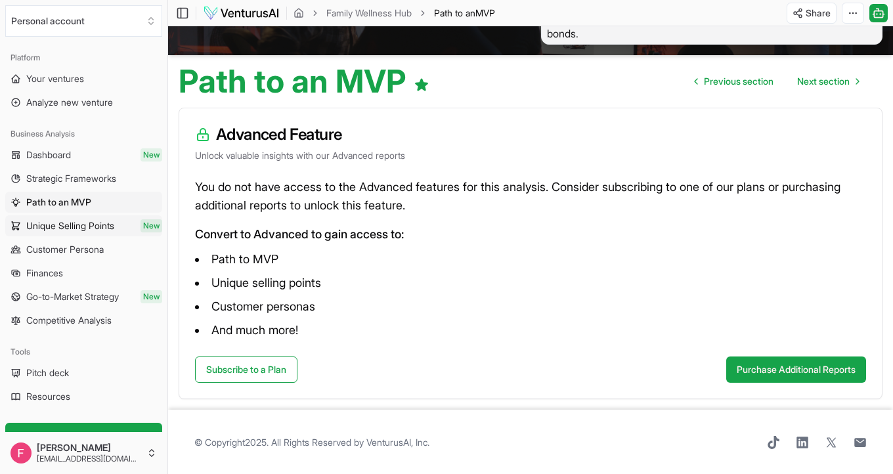
click at [77, 225] on span "Unique Selling Points" at bounding box center [70, 225] width 88 height 13
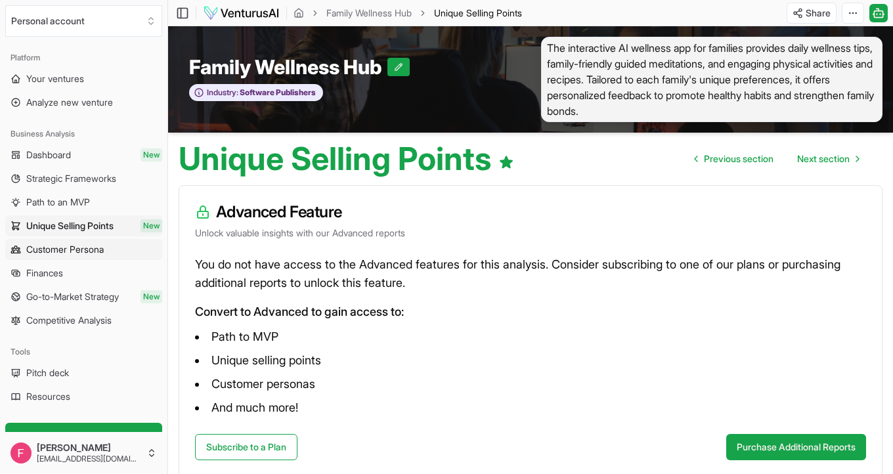
click at [51, 255] on span "Customer Persona" at bounding box center [65, 249] width 78 height 13
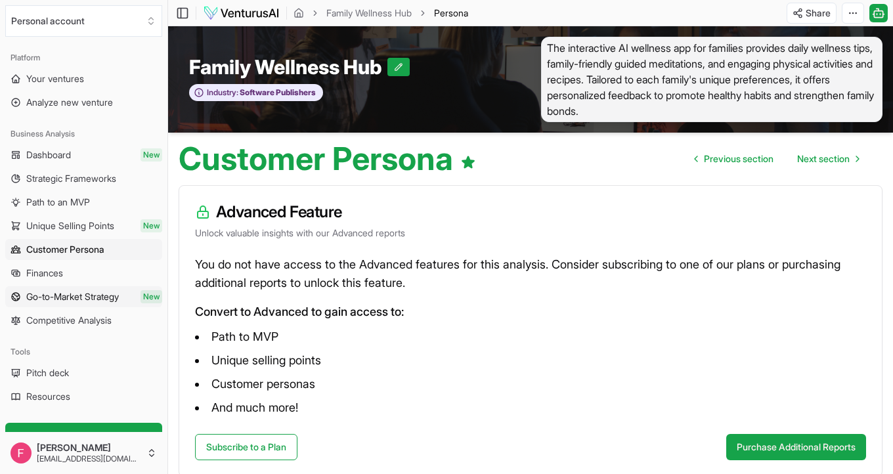
click at [47, 294] on span "Go-to-Market Strategy" at bounding box center [72, 296] width 93 height 13
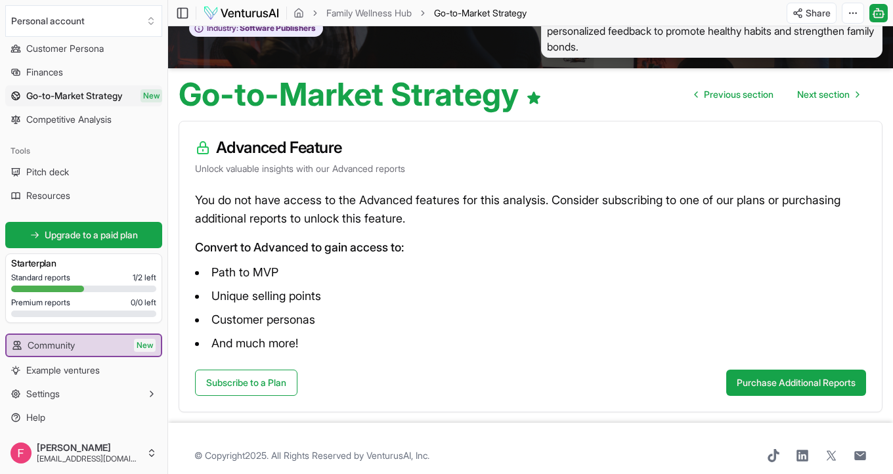
scroll to position [78, 0]
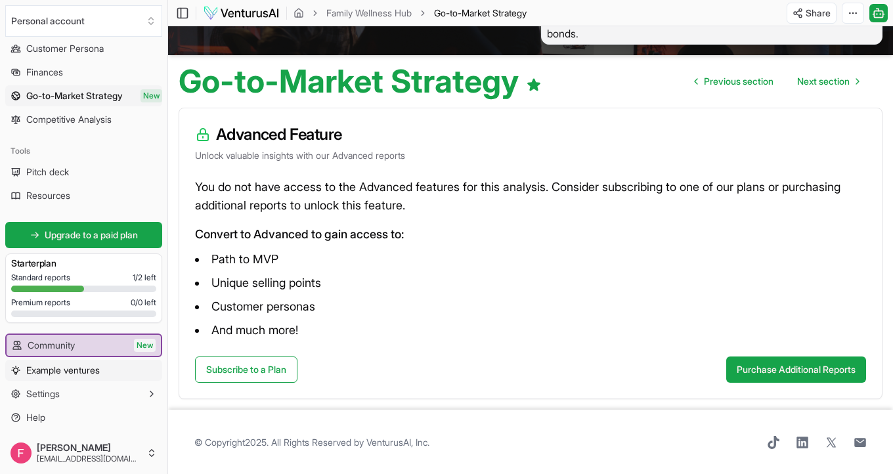
click at [80, 372] on span "Example ventures" at bounding box center [63, 370] width 74 height 13
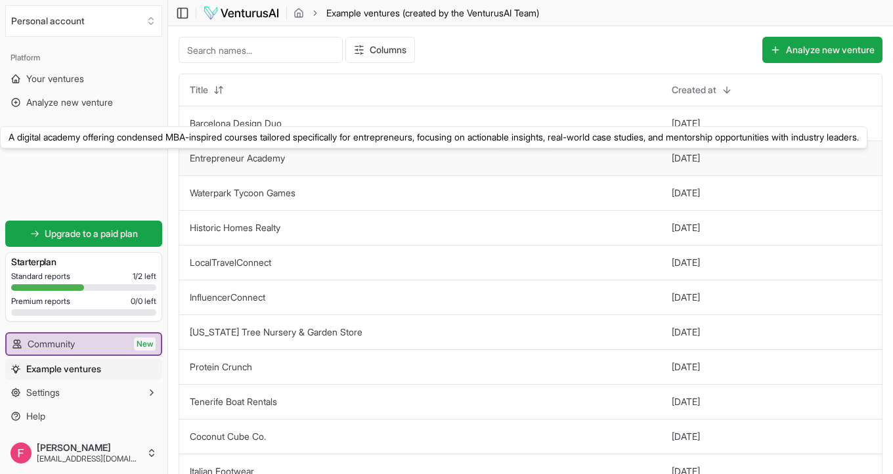
click at [214, 160] on link "Entrepreneur Academy" at bounding box center [237, 157] width 95 height 11
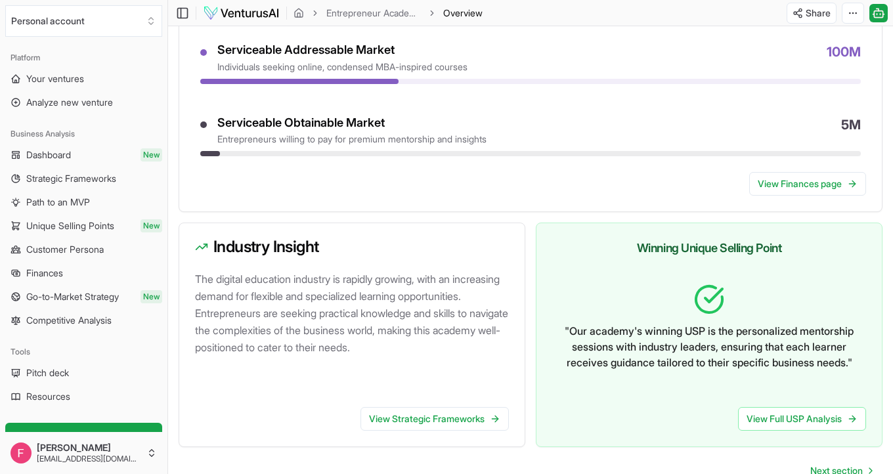
scroll to position [691, 0]
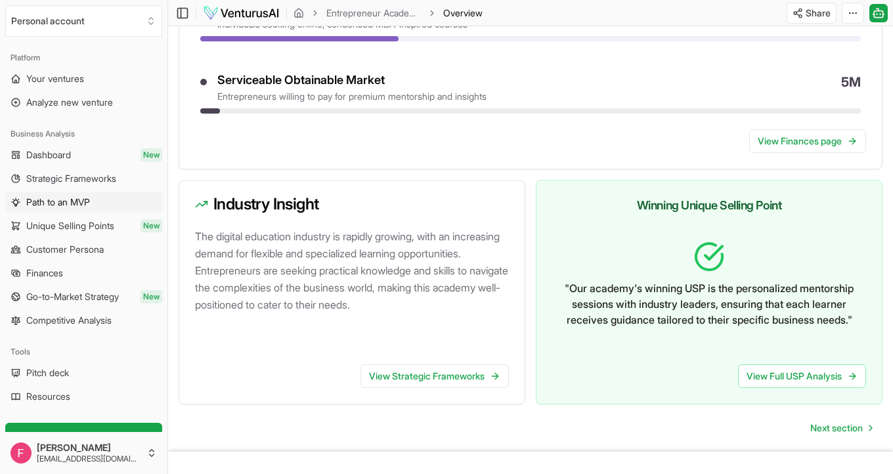
click at [68, 194] on link "Path to an MVP" at bounding box center [83, 202] width 157 height 21
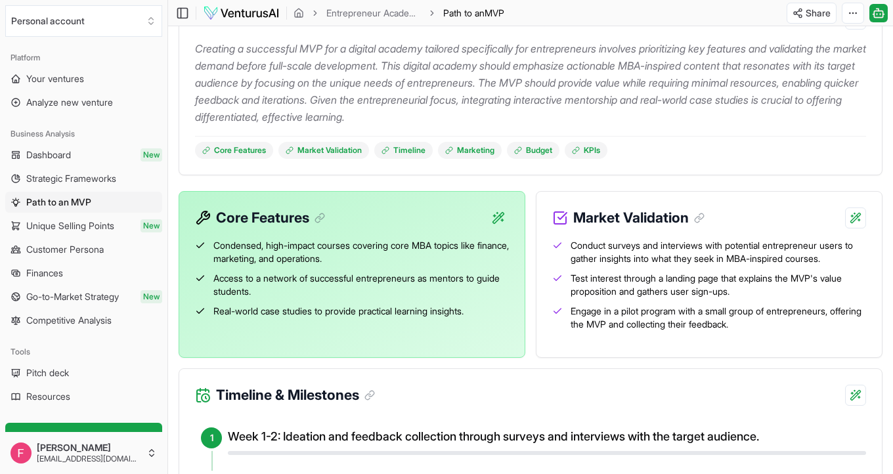
scroll to position [199, 0]
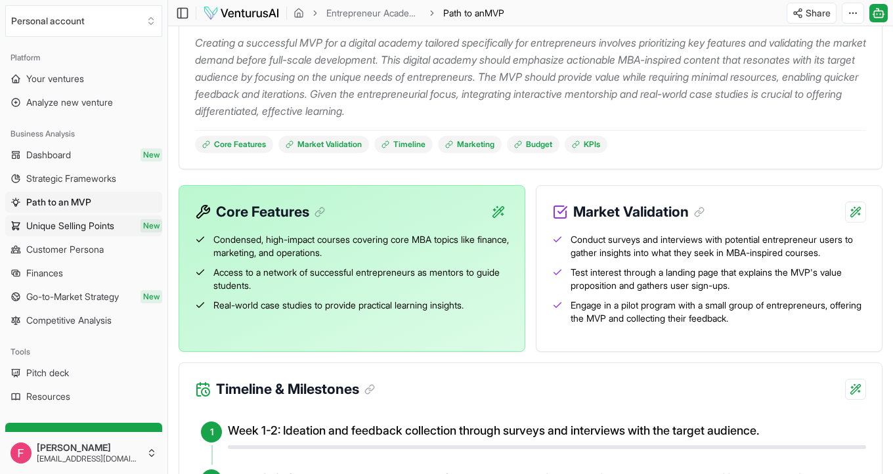
click at [106, 231] on span "Unique Selling Points" at bounding box center [70, 225] width 88 height 13
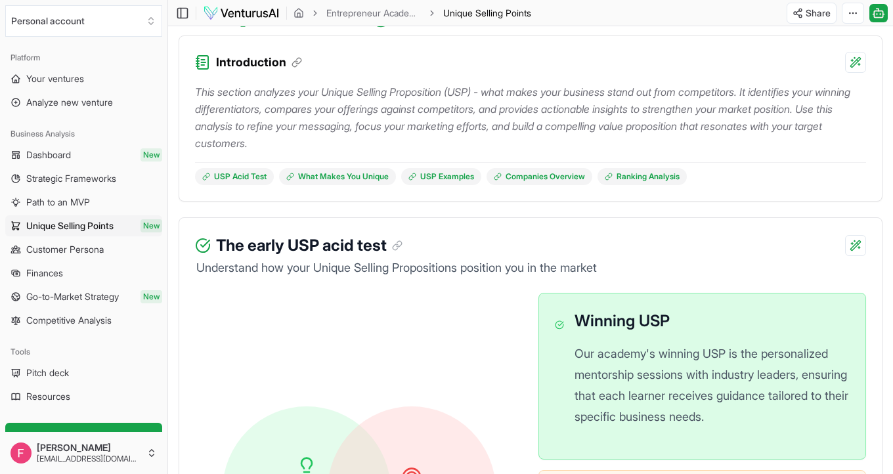
scroll to position [289, 0]
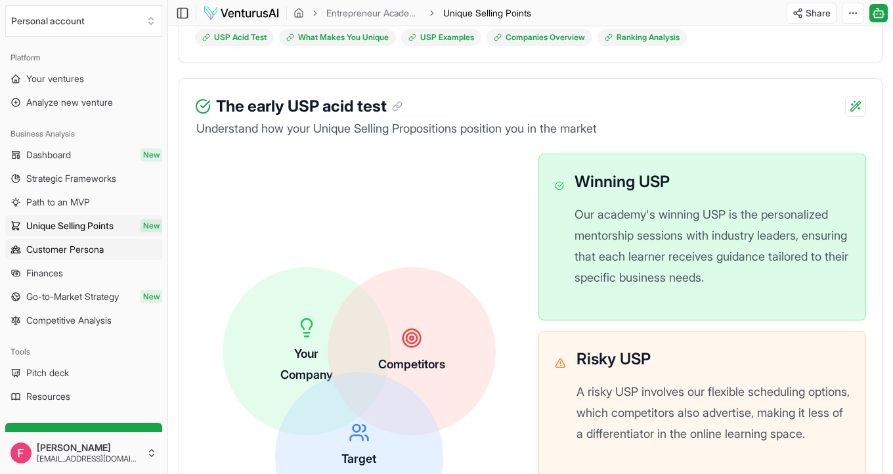
click at [84, 249] on span "Customer Persona" at bounding box center [65, 249] width 78 height 13
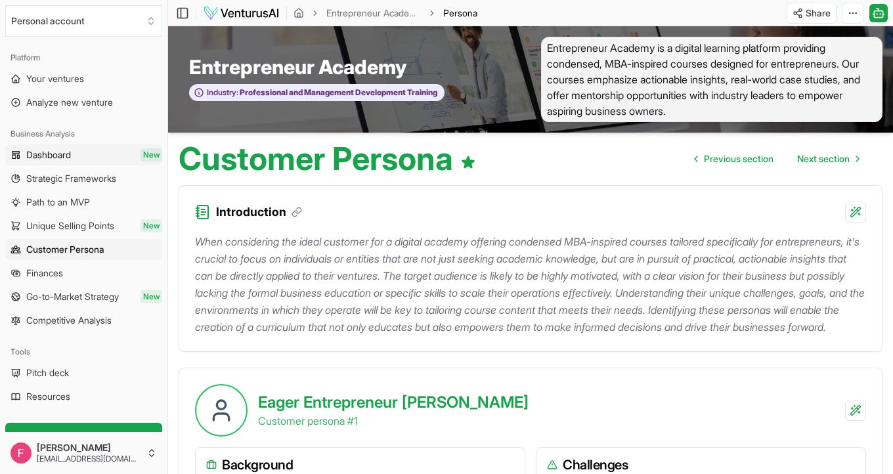
click at [84, 152] on link "Dashboard New" at bounding box center [83, 155] width 157 height 21
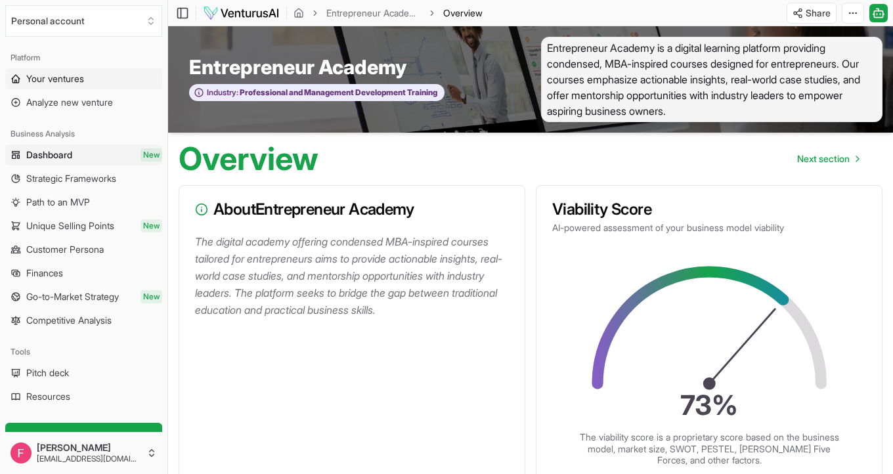
click at [51, 79] on span "Your ventures" at bounding box center [55, 78] width 58 height 13
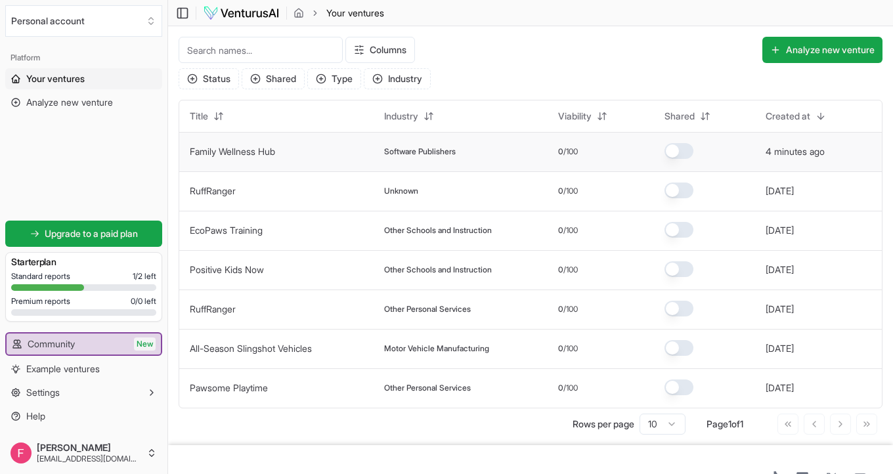
click at [296, 147] on td "Family Wellness Hub" at bounding box center [276, 151] width 194 height 39
click at [282, 148] on td "Family Wellness Hub" at bounding box center [276, 151] width 194 height 39
click at [280, 149] on td "Family Wellness Hub" at bounding box center [276, 151] width 194 height 39
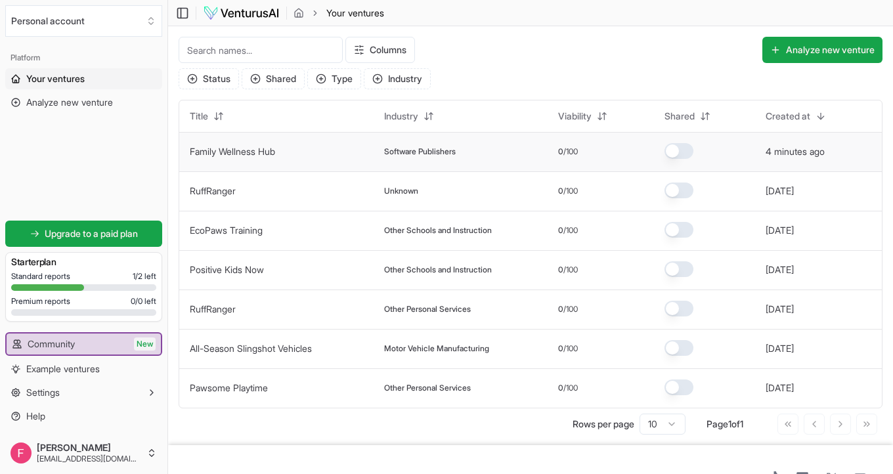
click at [273, 149] on link "Family Wellness Hub" at bounding box center [232, 151] width 85 height 11
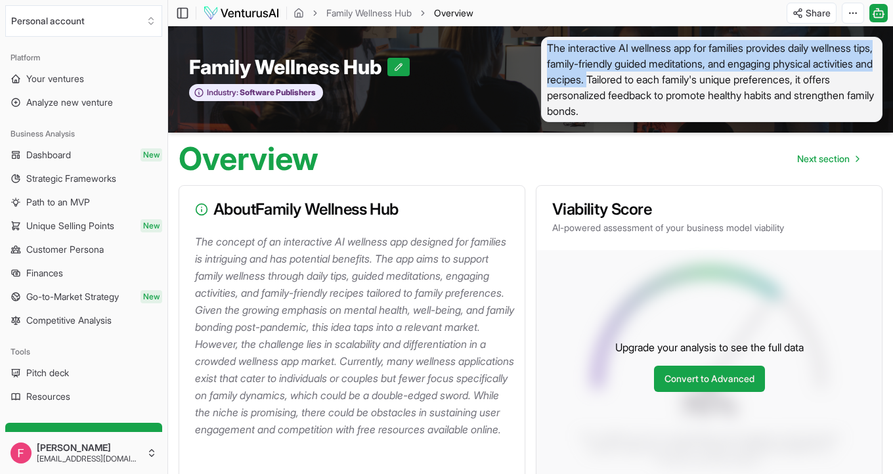
drag, startPoint x: 554, startPoint y: 47, endPoint x: 656, endPoint y: 83, distance: 108.0
click at [656, 83] on div "The interactive AI wellness app for families provides daily wellness tips, fami…" at bounding box center [712, 79] width 363 height 85
copy span "The interactive AI wellness app for families provides daily wellness tips, fami…"
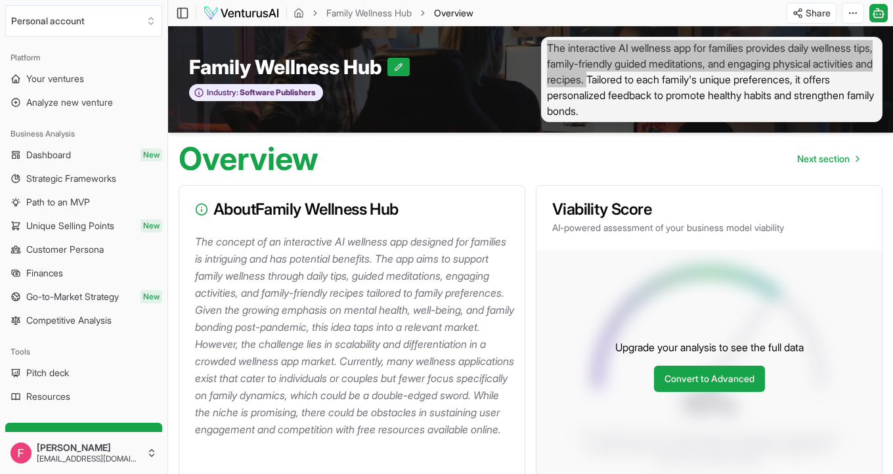
scroll to position [13, 0]
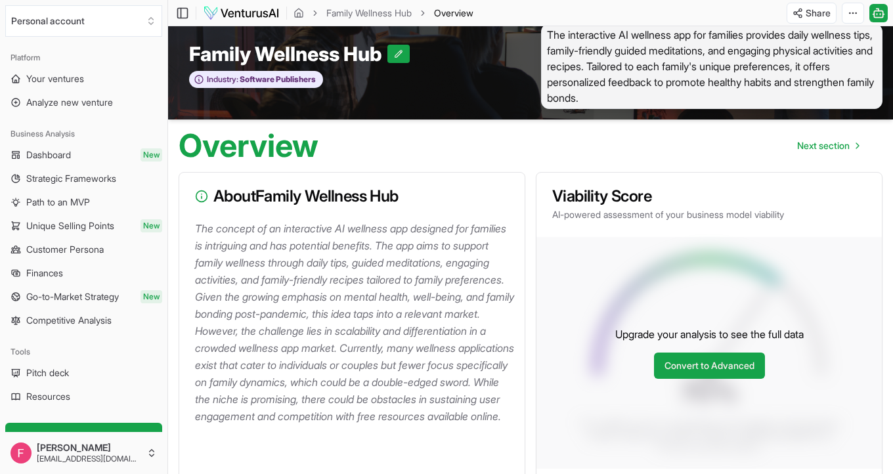
click at [744, 93] on span "The interactive AI wellness app for families provides daily wellness tips, fami…" at bounding box center [712, 66] width 342 height 85
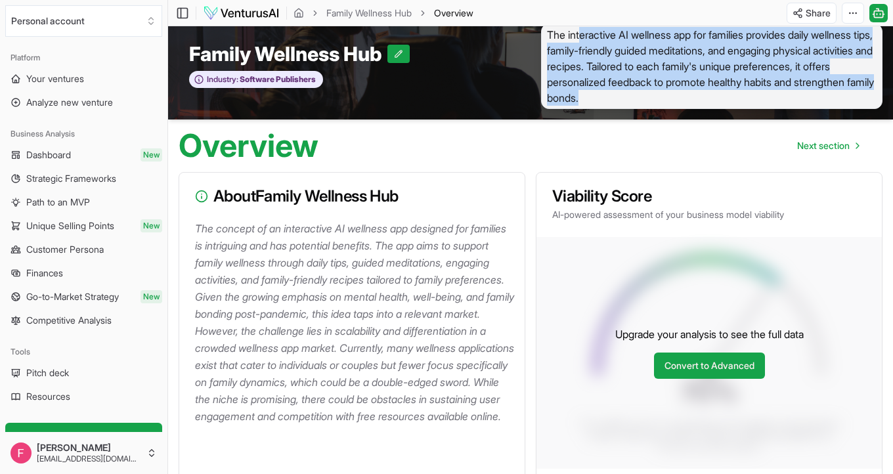
drag, startPoint x: 719, startPoint y: 83, endPoint x: 584, endPoint y: 40, distance: 142.1
click at [584, 39] on span "The interactive AI wellness app for families provides daily wellness tips, fami…" at bounding box center [712, 66] width 342 height 85
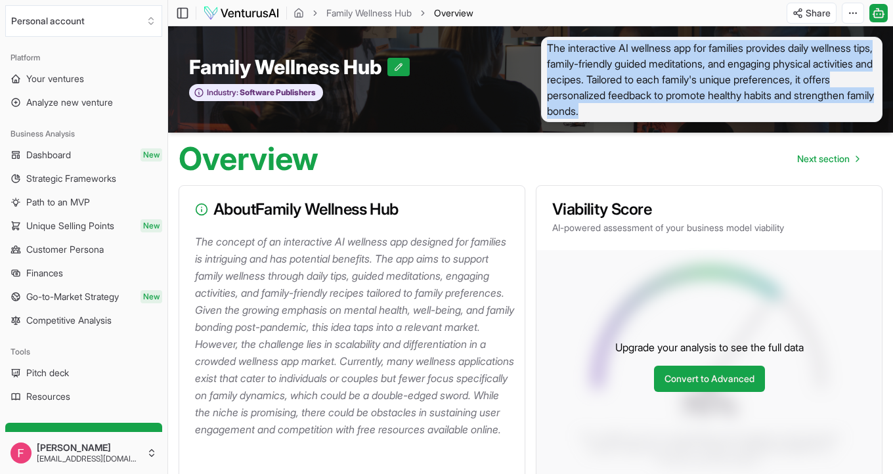
click at [547, 51] on span "The interactive AI wellness app for families provides daily wellness tips, fami…" at bounding box center [712, 79] width 342 height 85
copy span "The interactive AI wellness app for families provides daily wellness tips, fami…"
